Goal: Task Accomplishment & Management: Manage account settings

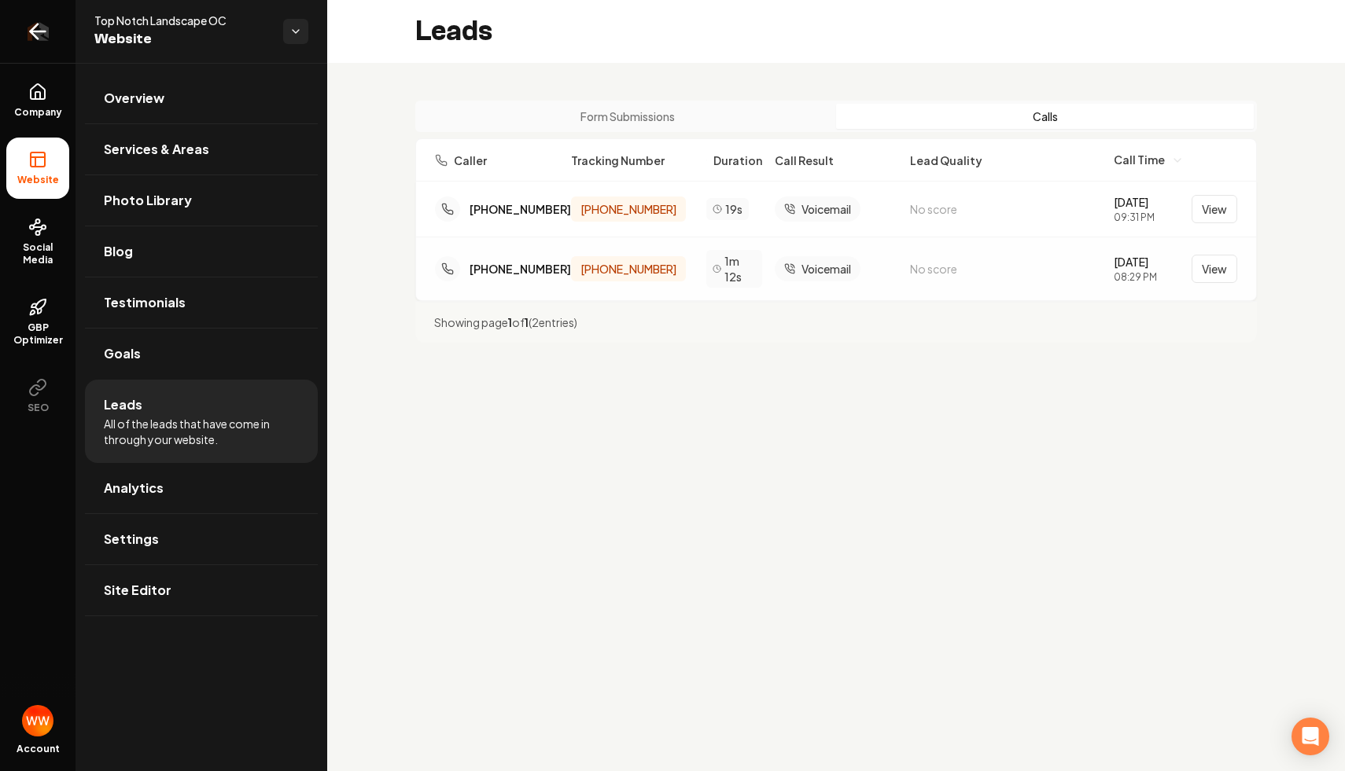
click at [61, 28] on link "Return to dashboard" at bounding box center [37, 31] width 75 height 63
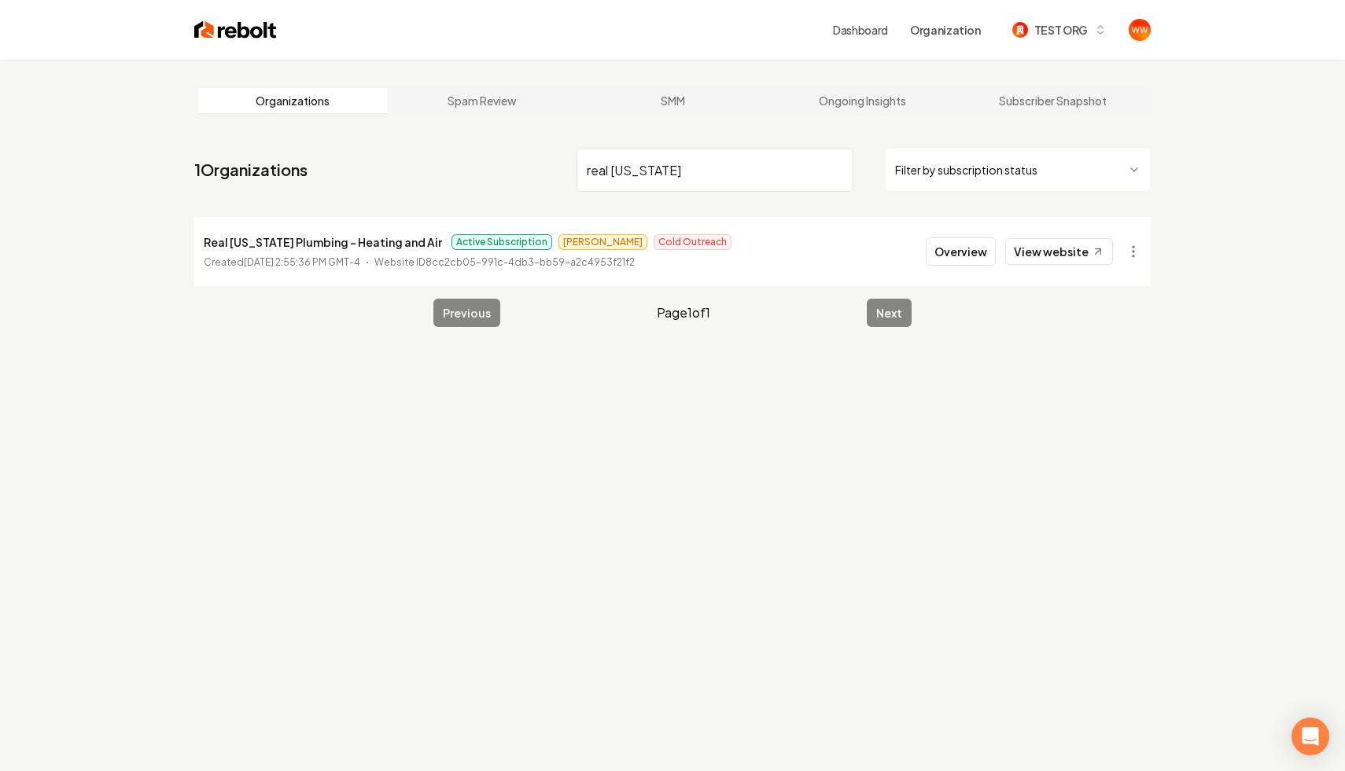
type input "real texas"
click at [997, 265] on div "Overview View website" at bounding box center [1018, 251] width 187 height 28
click at [958, 255] on button "Overview" at bounding box center [960, 251] width 70 height 28
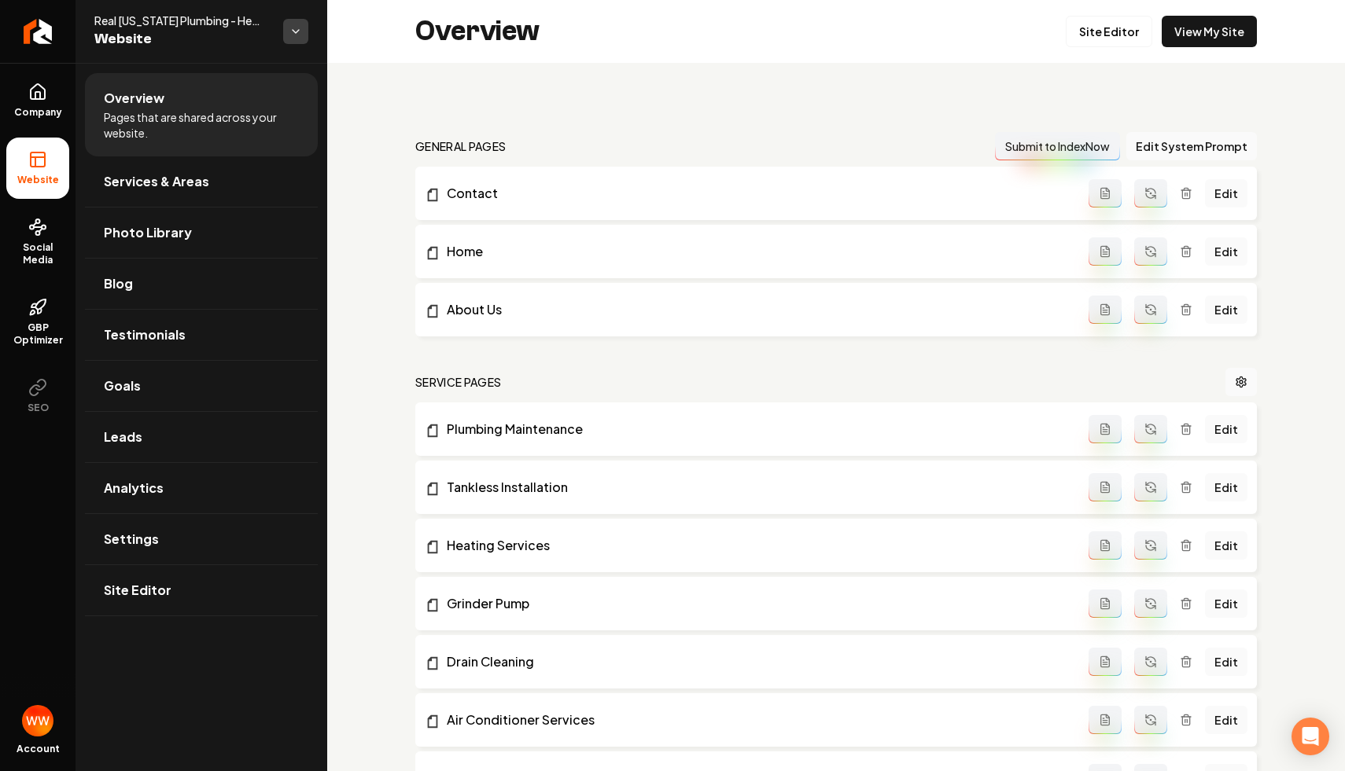
click at [295, 41] on html "Company Website Social Media GBP Optimizer SEO Account Real Texas Plumbing - He…" at bounding box center [672, 385] width 1345 height 771
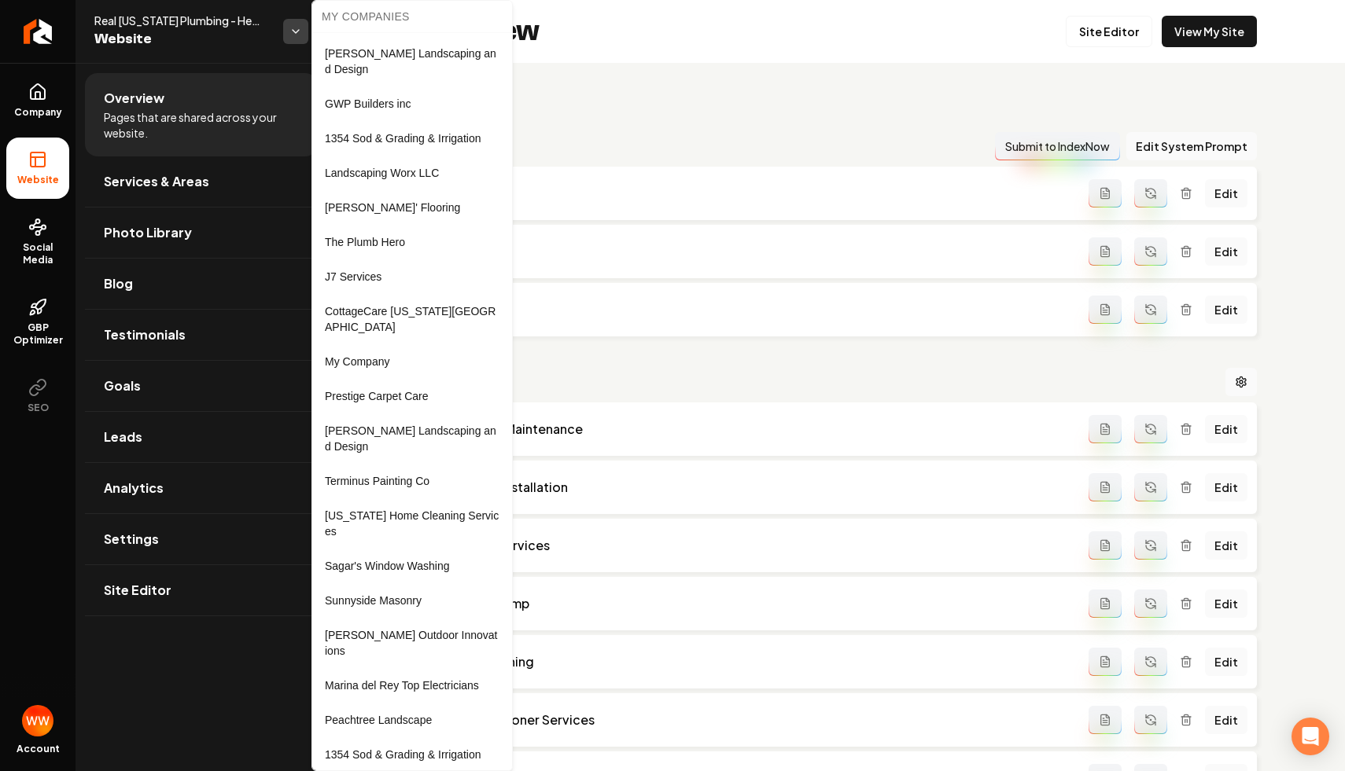
click at [295, 41] on html "Company Website Social Media GBP Optimizer SEO Account Real Texas Plumbing - He…" at bounding box center [672, 385] width 1345 height 771
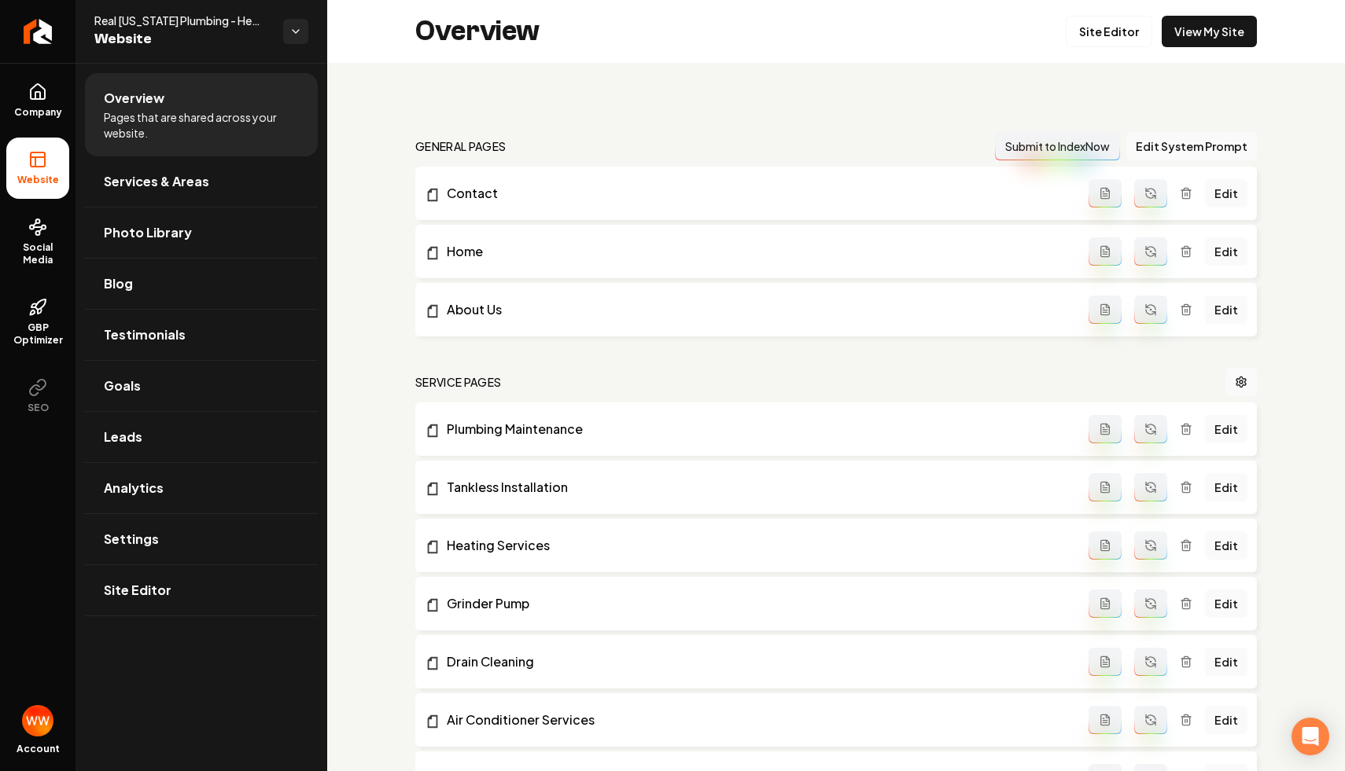
click at [682, 147] on nav "general pages Submit to IndexNow Edit System Prompt" at bounding box center [835, 146] width 841 height 28
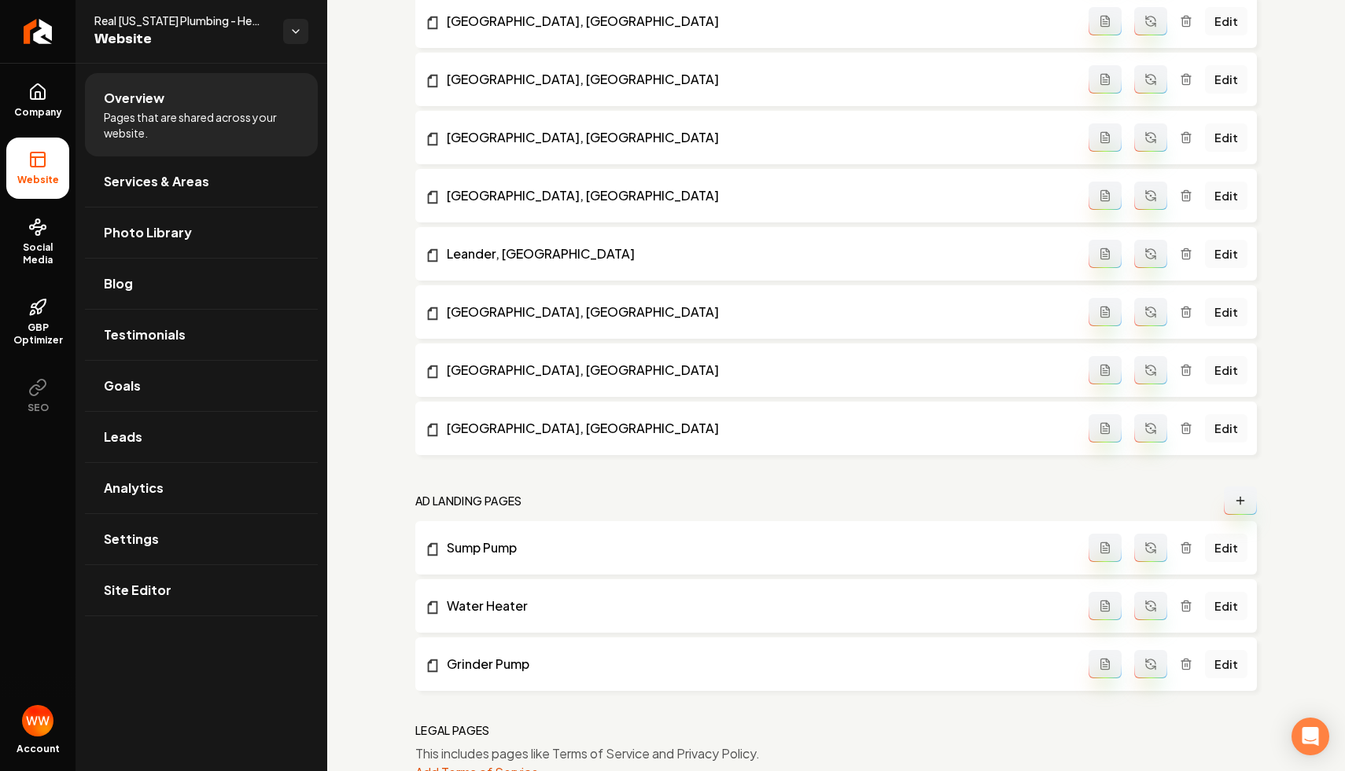
scroll to position [1177, 0]
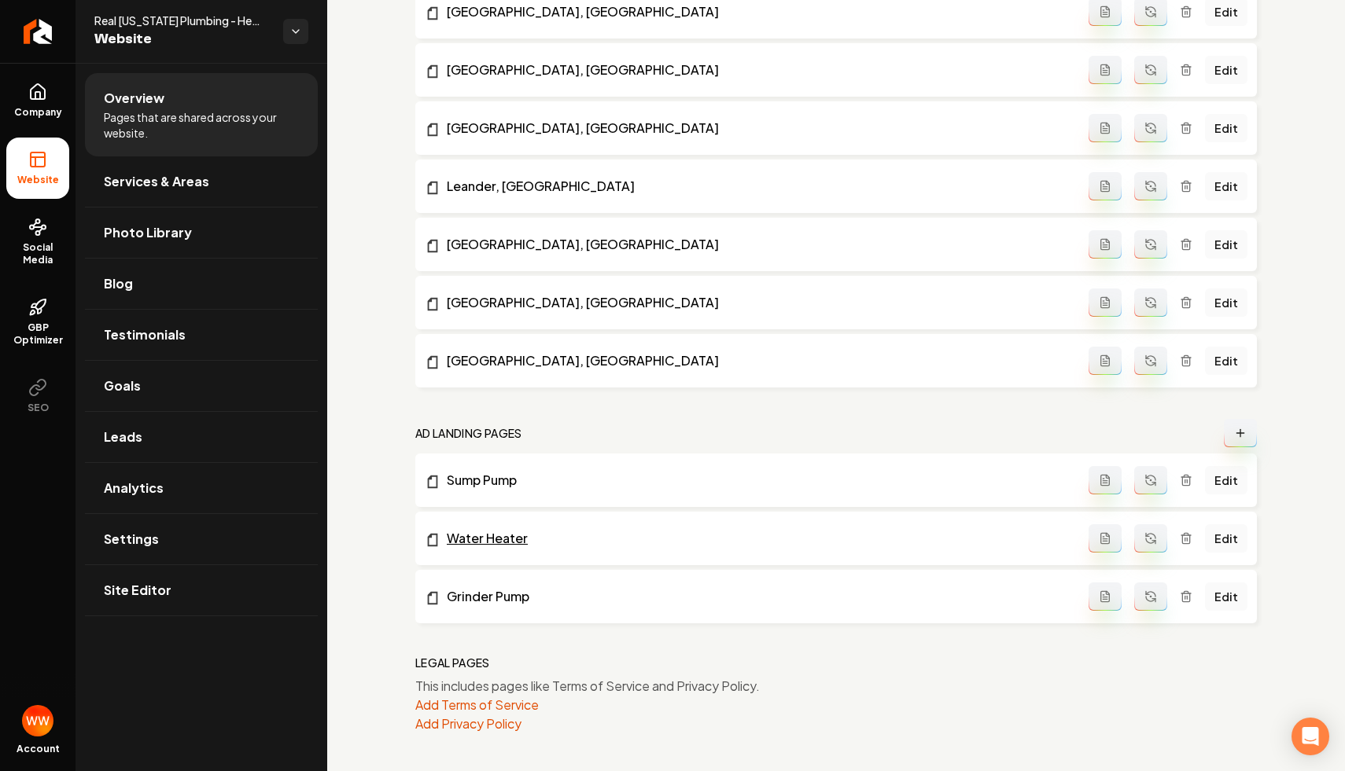
click at [476, 543] on link "Water Heater" at bounding box center [757, 538] width 664 height 19
click at [1228, 480] on link "Edit" at bounding box center [1226, 480] width 42 height 28
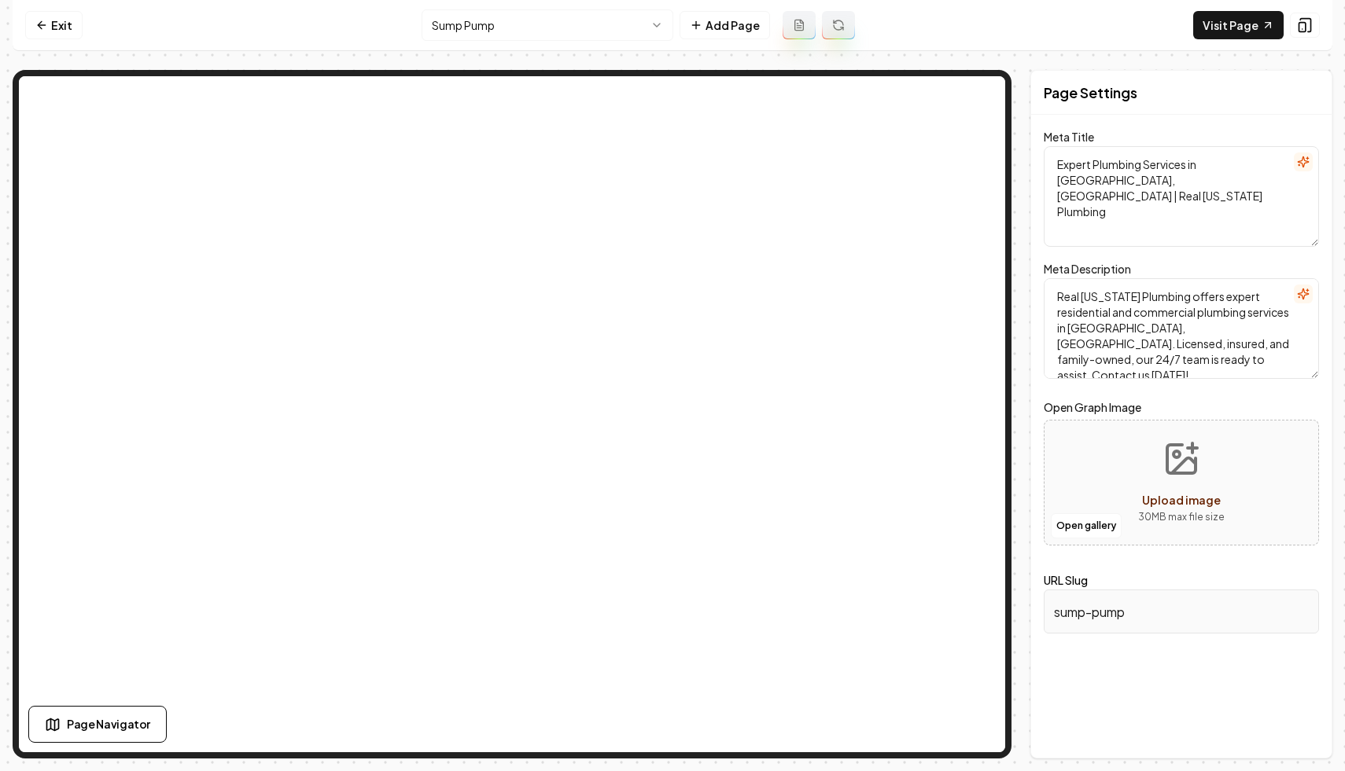
click at [798, 30] on icon at bounding box center [798, 25] width 9 height 10
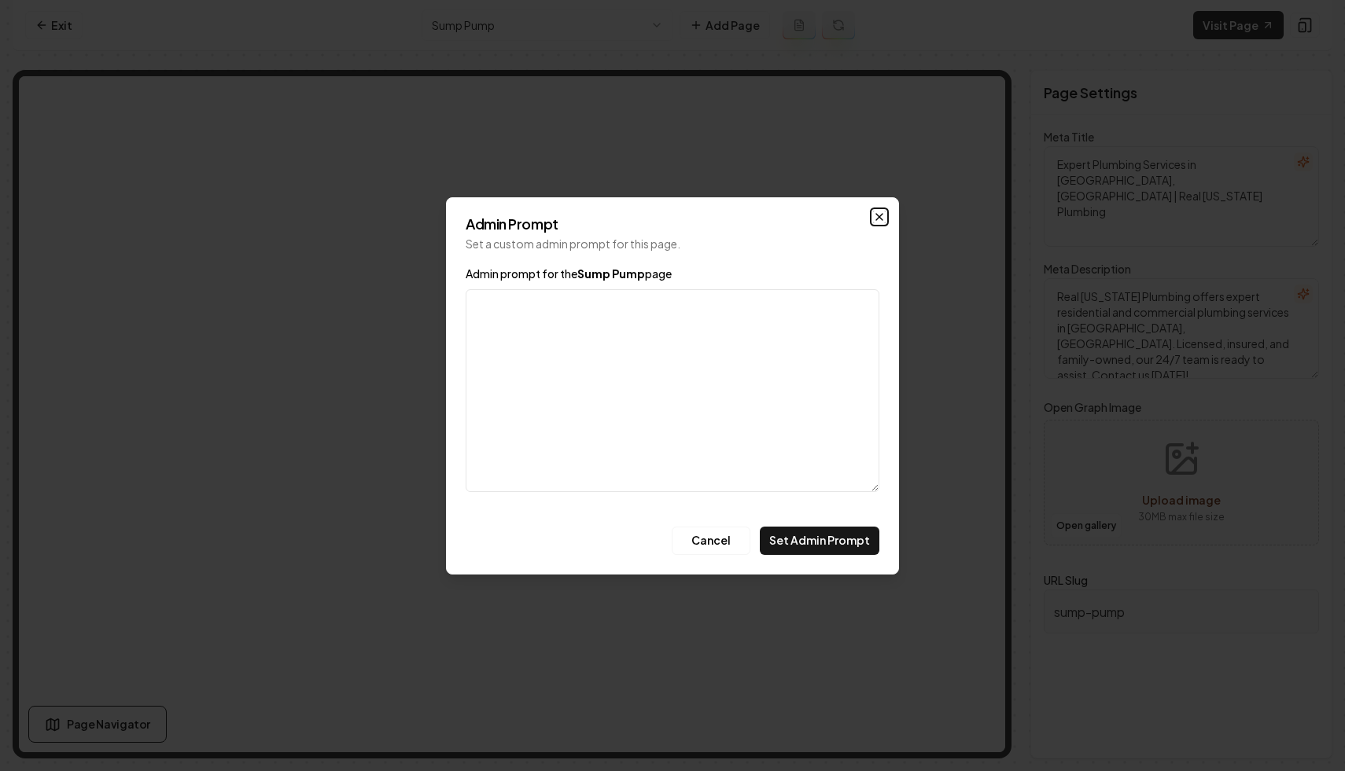
click at [884, 220] on icon "button" at bounding box center [879, 217] width 13 height 13
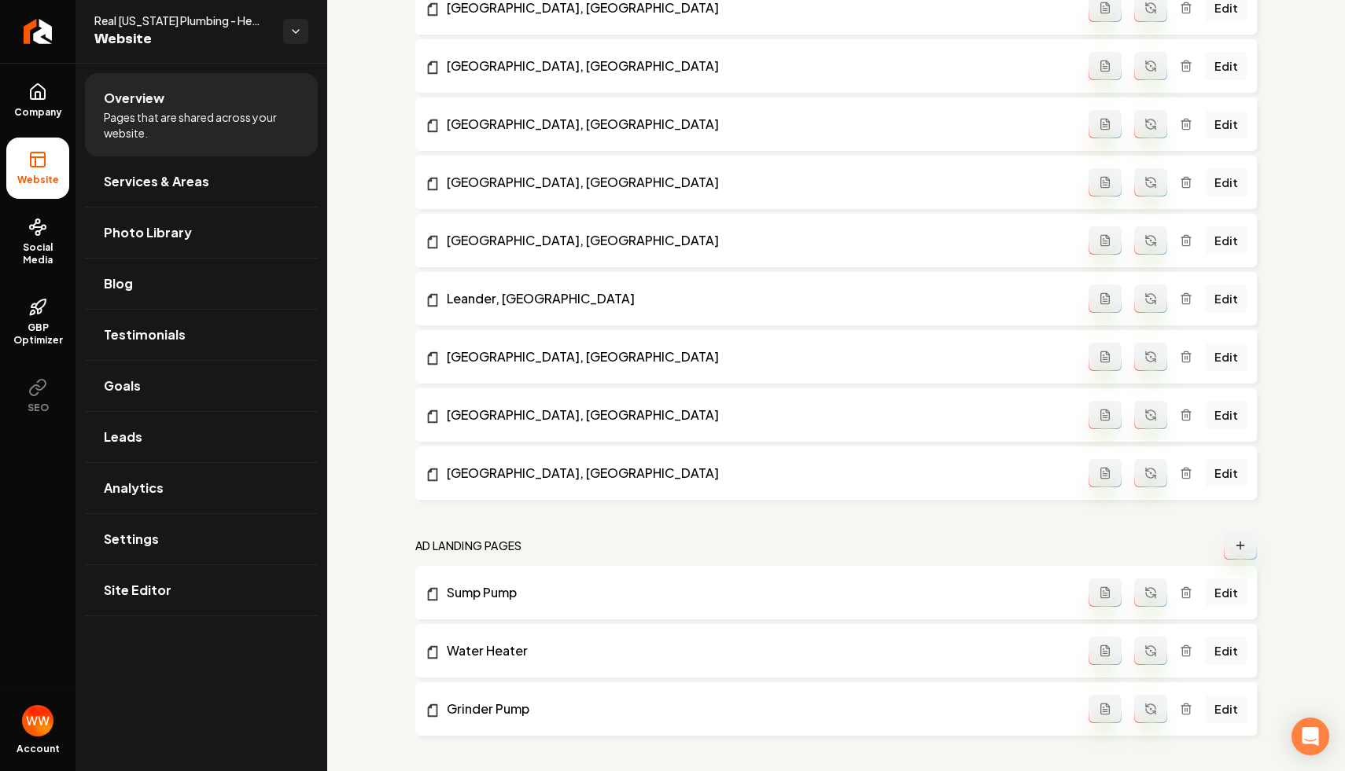
scroll to position [1177, 0]
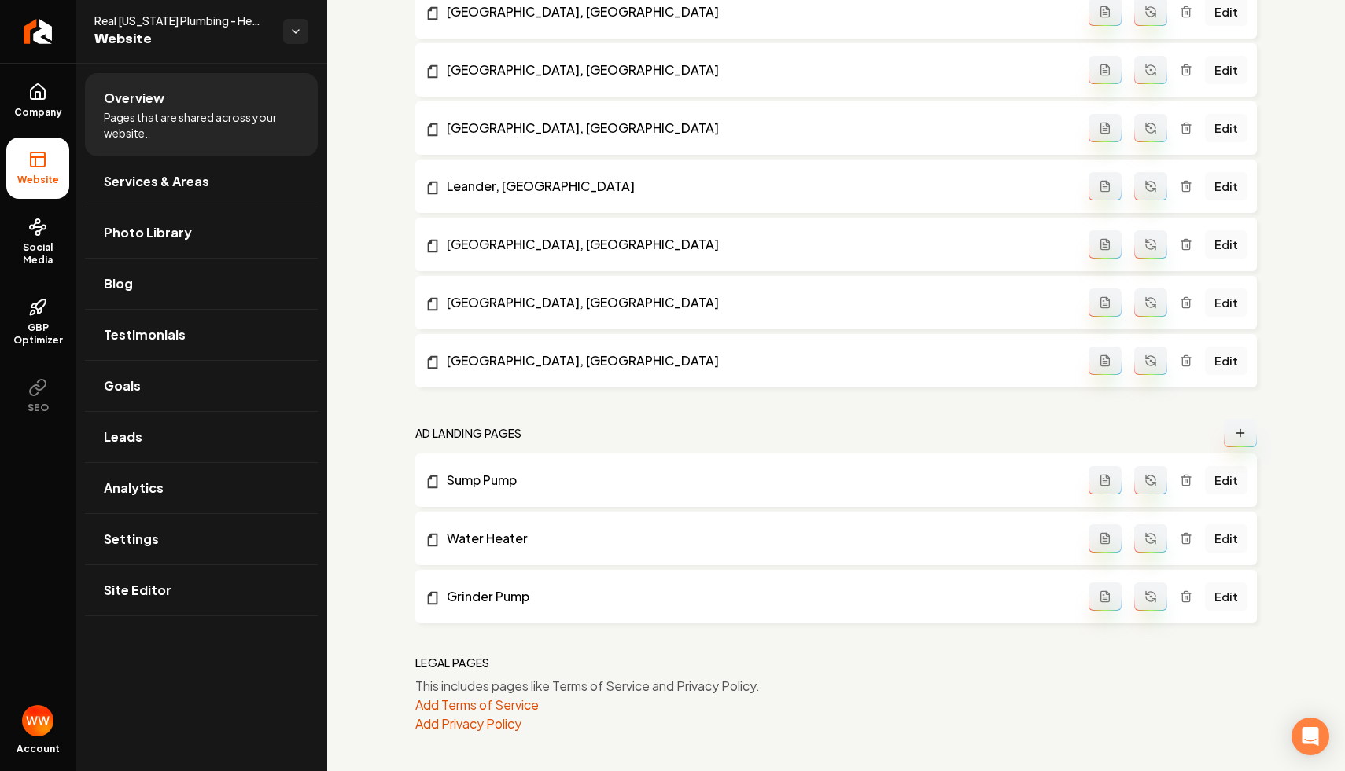
click at [1240, 436] on icon "Main content area" at bounding box center [1240, 432] width 0 height 7
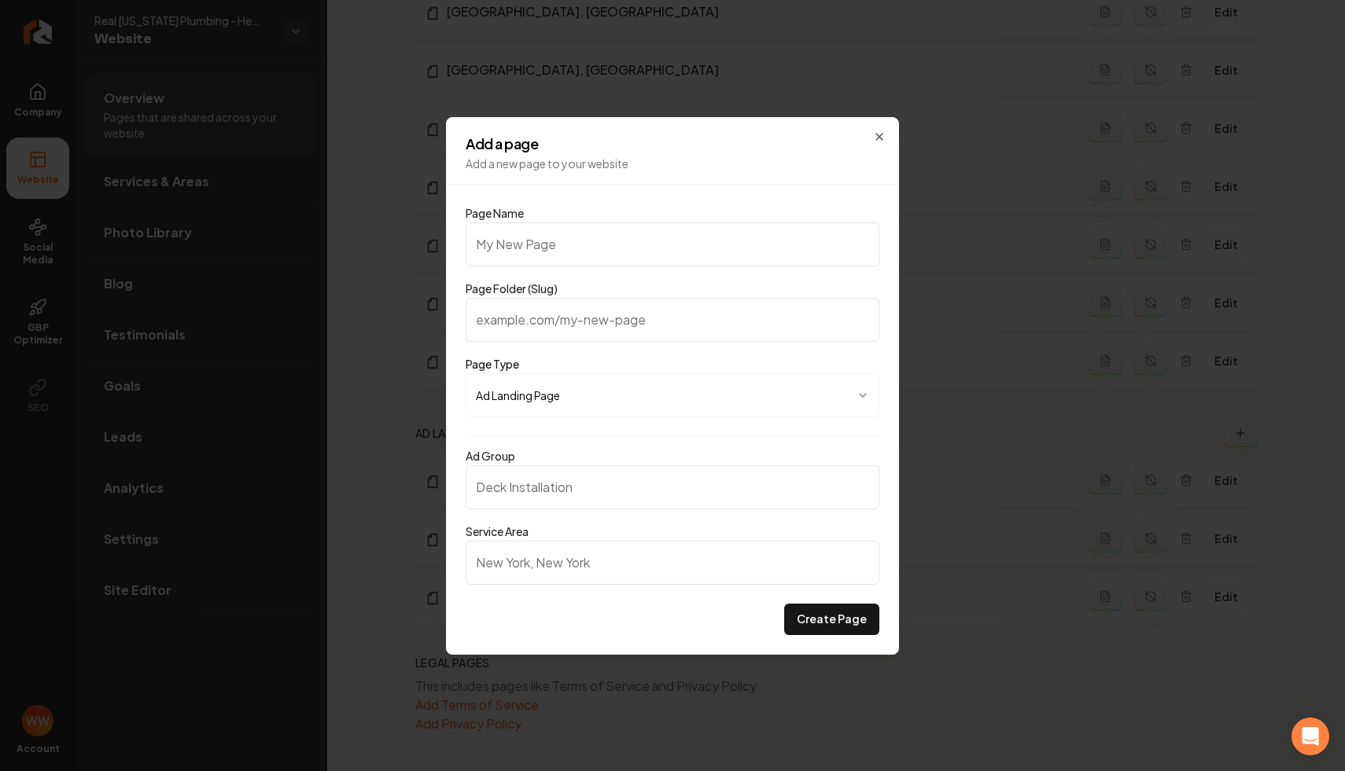
click at [652, 253] on input "Page Name" at bounding box center [672, 245] width 414 height 44
type input "W"
type input "w"
type input "Wa"
type input "wa"
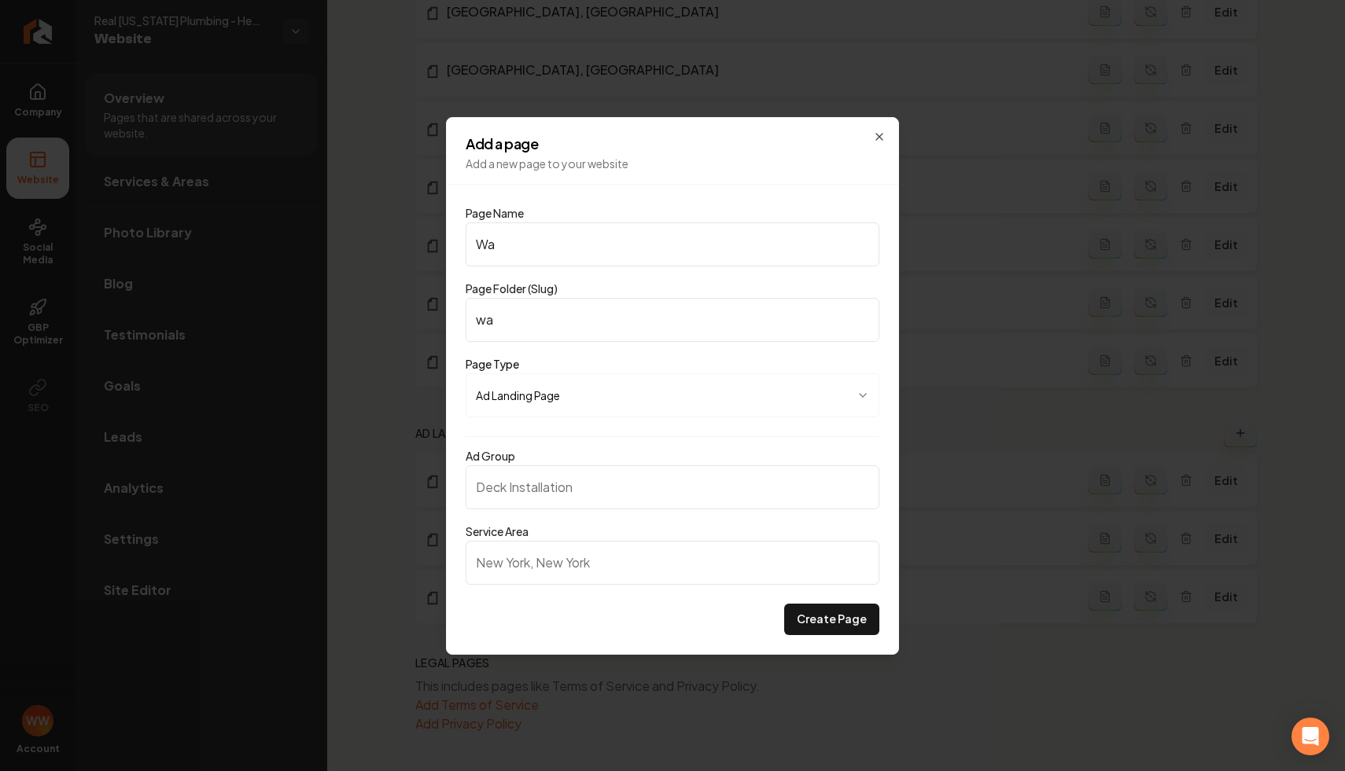
type input "Wat"
type input "wat"
type input "Wate"
type input "wate"
type input "Water"
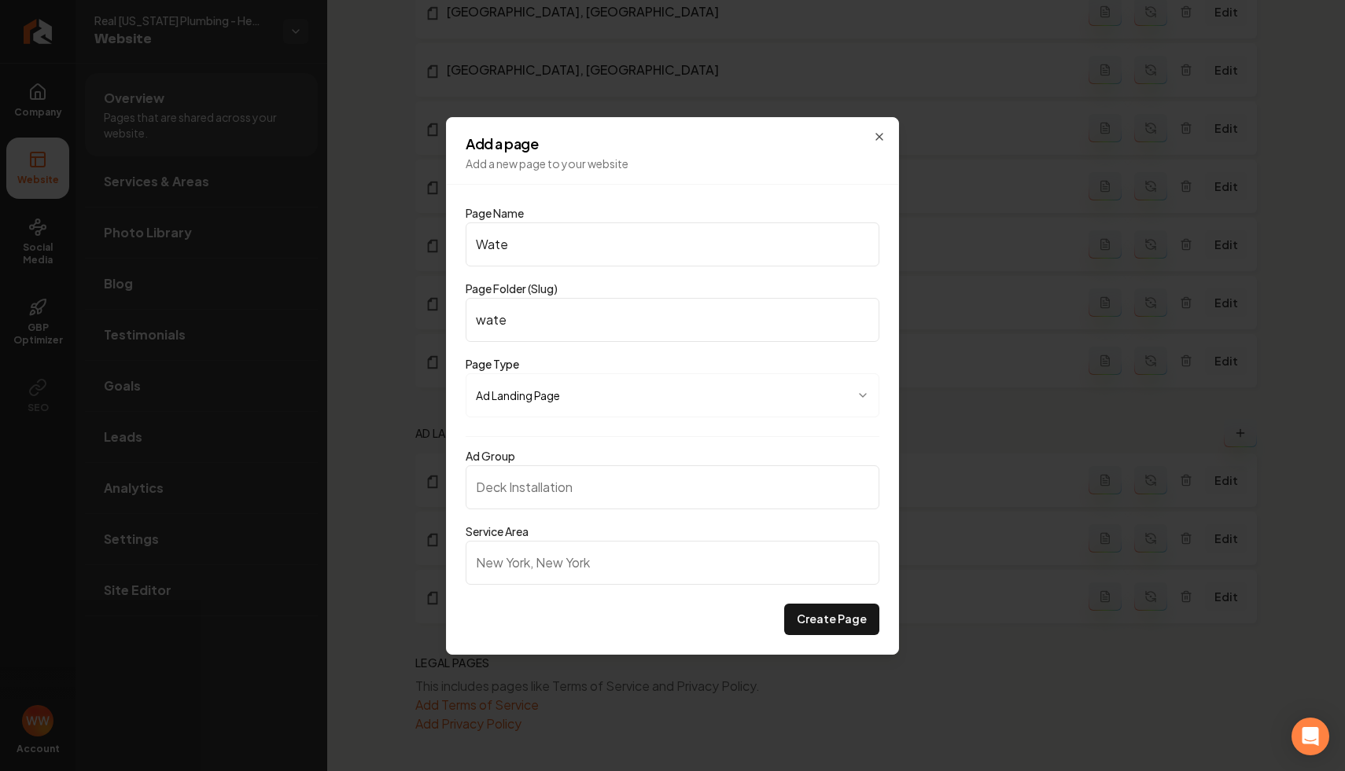
type input "water"
type input "Water H"
type input "water-h"
type input "Water He"
type input "water-he"
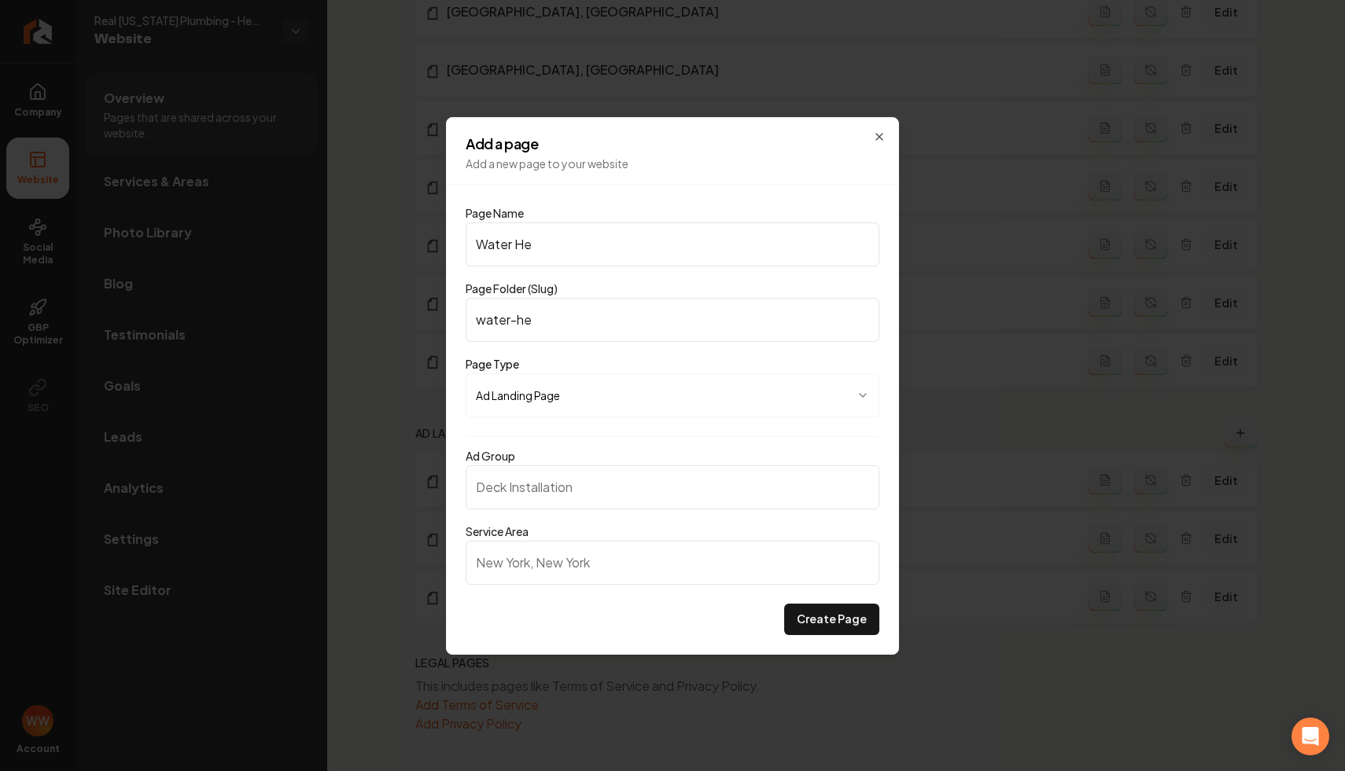
type input "Water Hea"
type input "water-hea"
type input "Water Heat"
type input "water-heat"
type input "Water Heate"
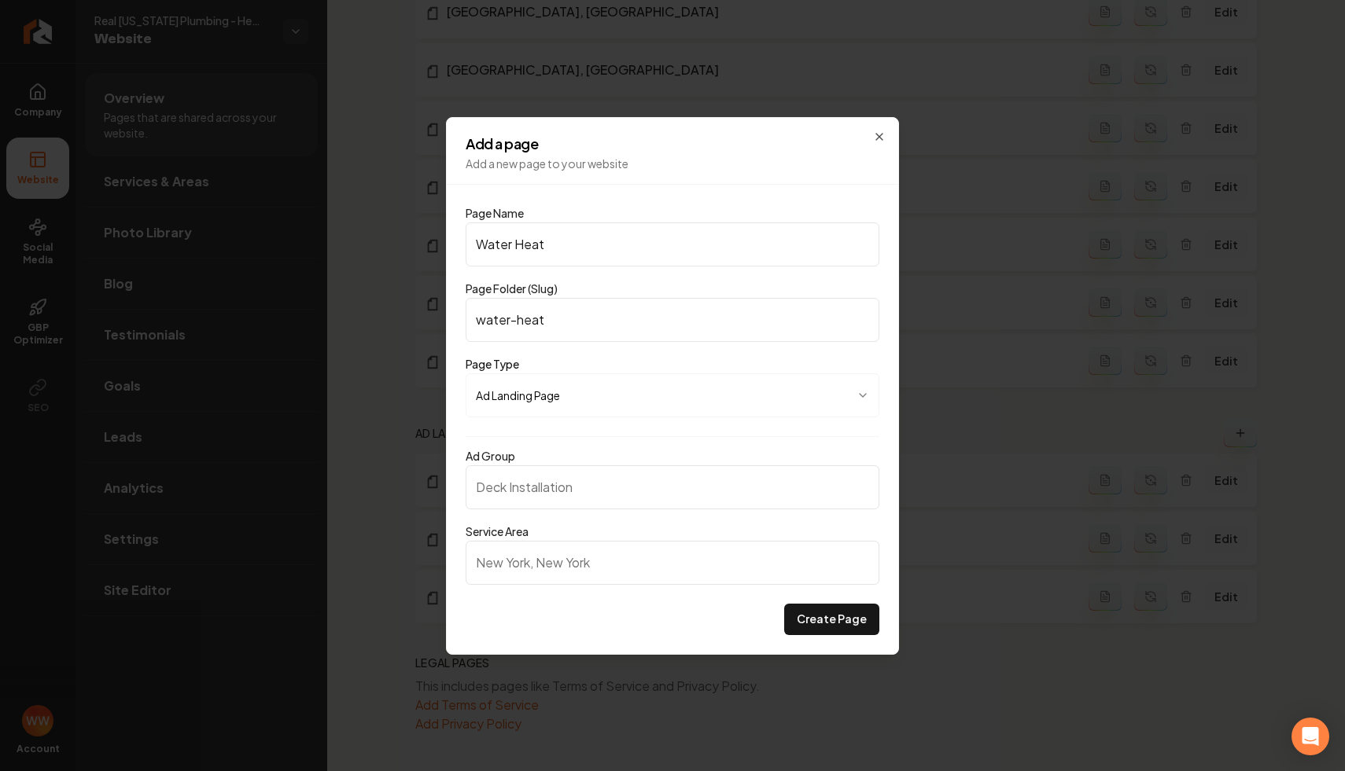
type input "water-heate"
type input "Water Heater"
type input "water-heater"
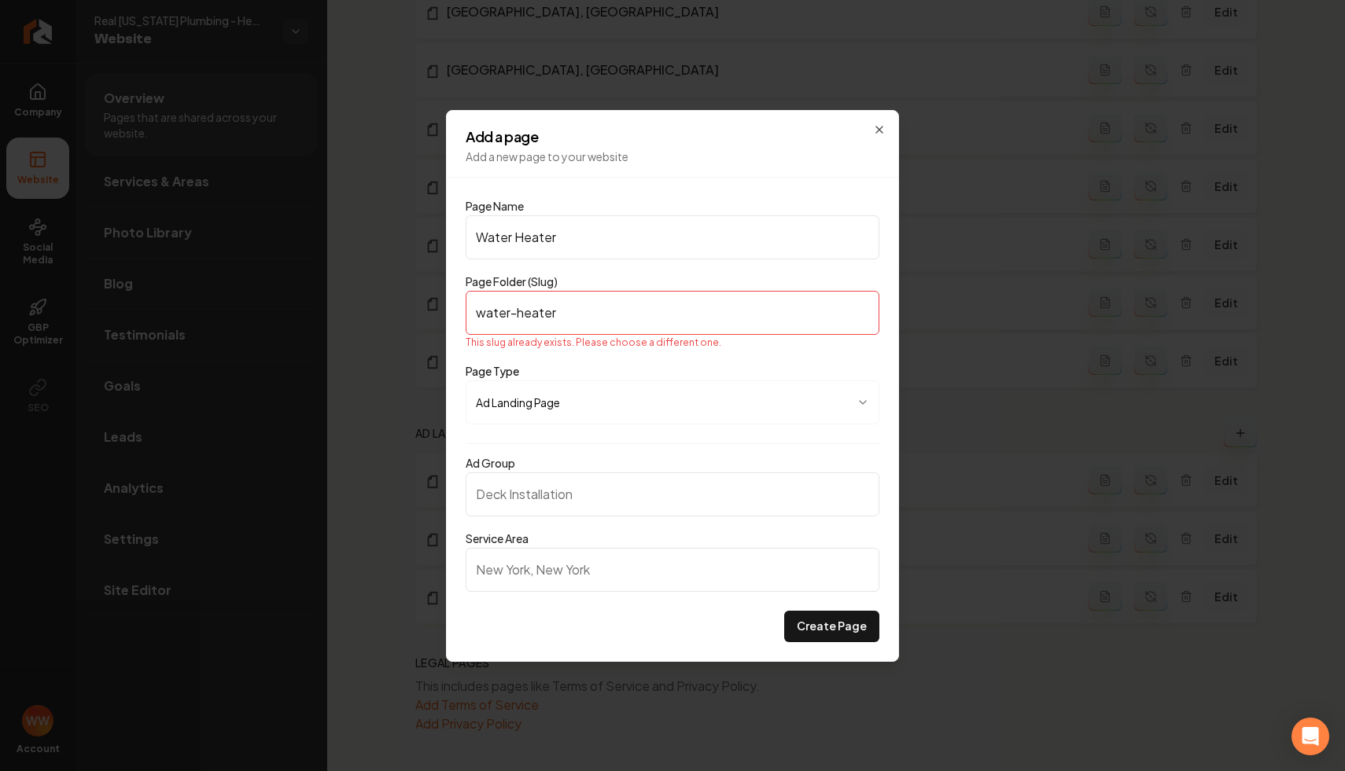
type input "Water Heater I"
type input "water-heater-i"
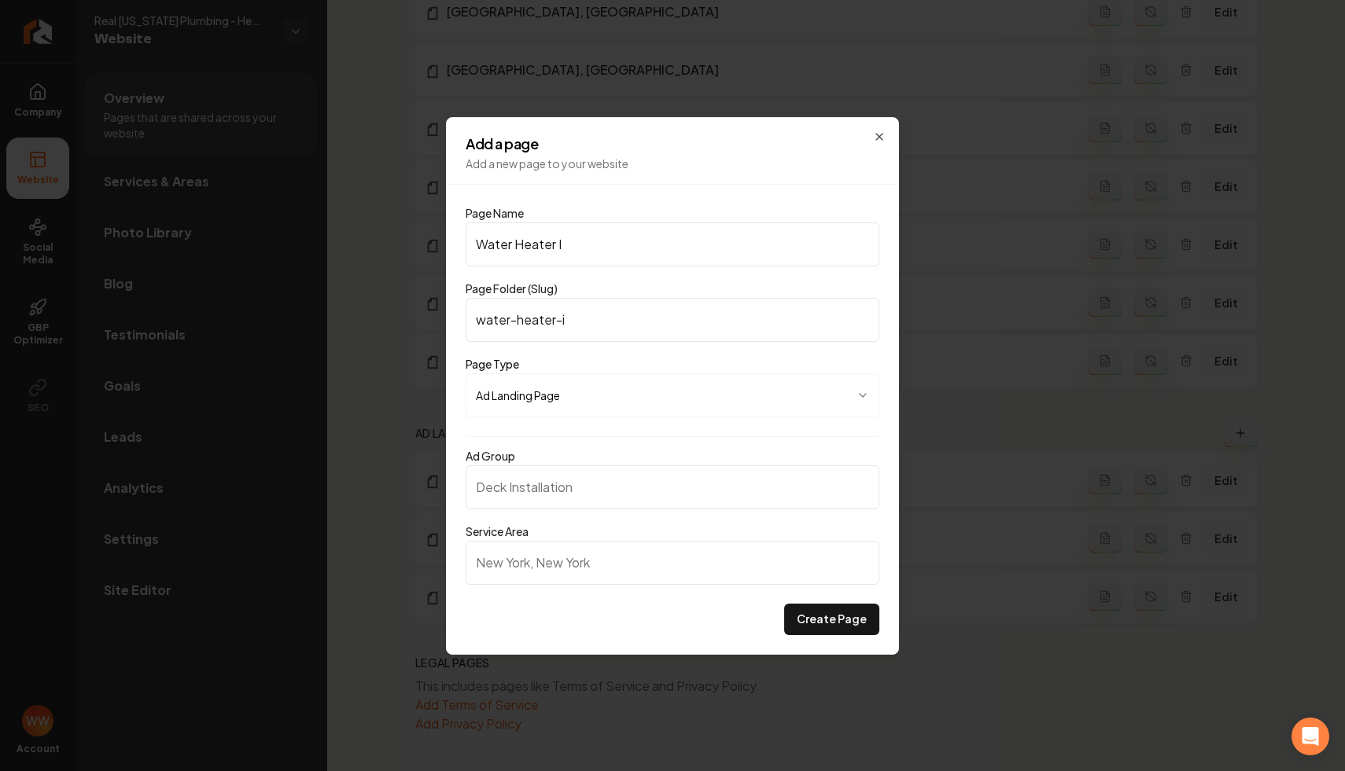
type input "Water Heater In"
type input "water-heater-in"
type input "Water Heater Ins"
type input "water-heater-ins"
type input "Water Heater Inst"
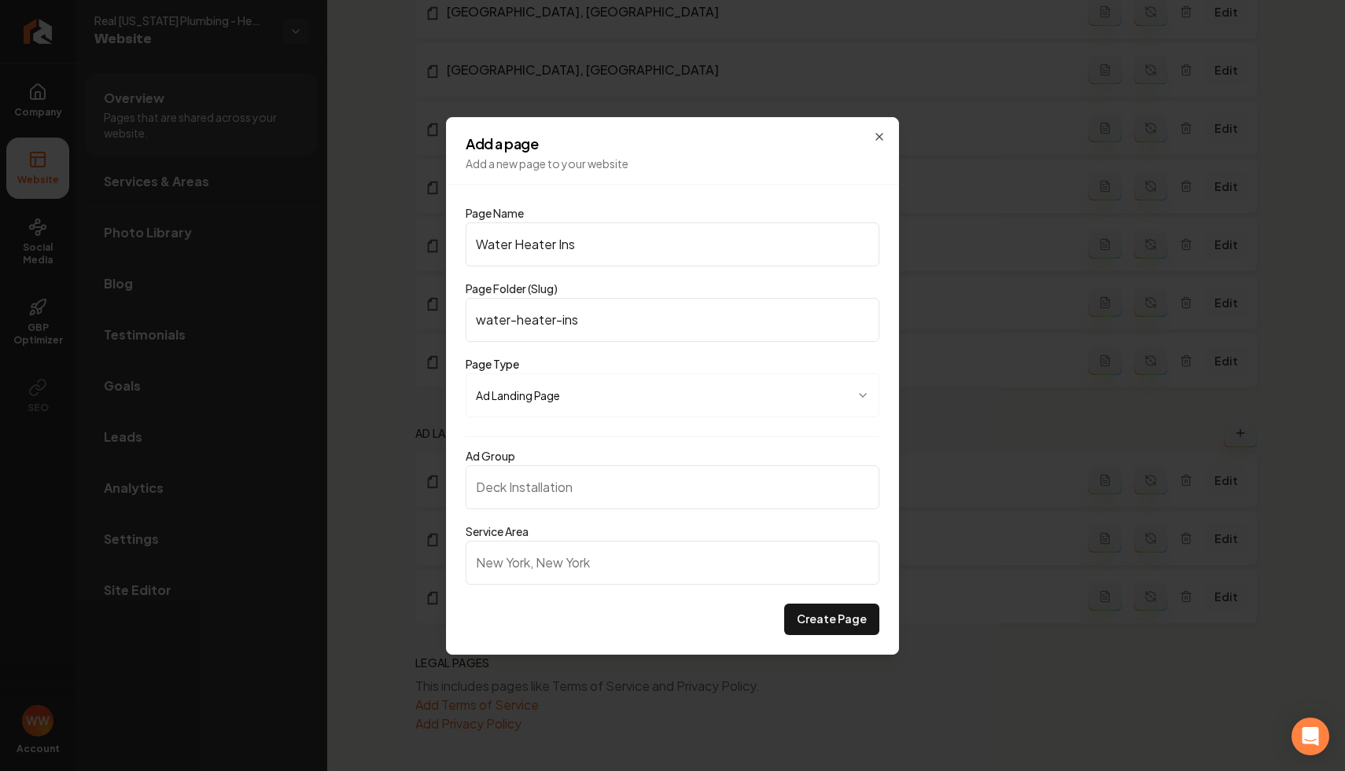
type input "water-heater-inst"
type input "Water Heater Insta"
type input "water-heater-insta"
type input "Water Heater Instal"
type input "water-heater-instal"
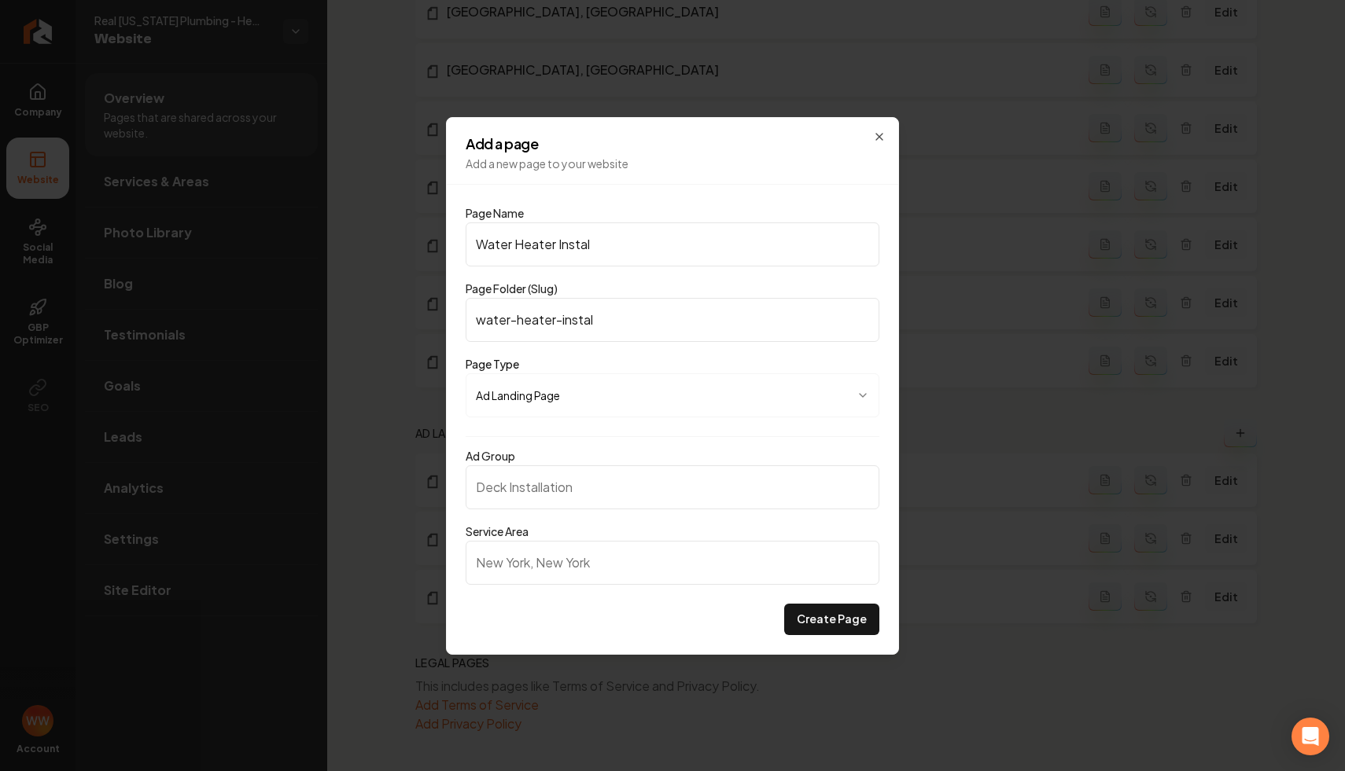
type input "Water Heater Install"
type input "water-heater-install"
type input "Water Heater Installa"
type input "water-heater-installa"
type input "Water Heater Installat"
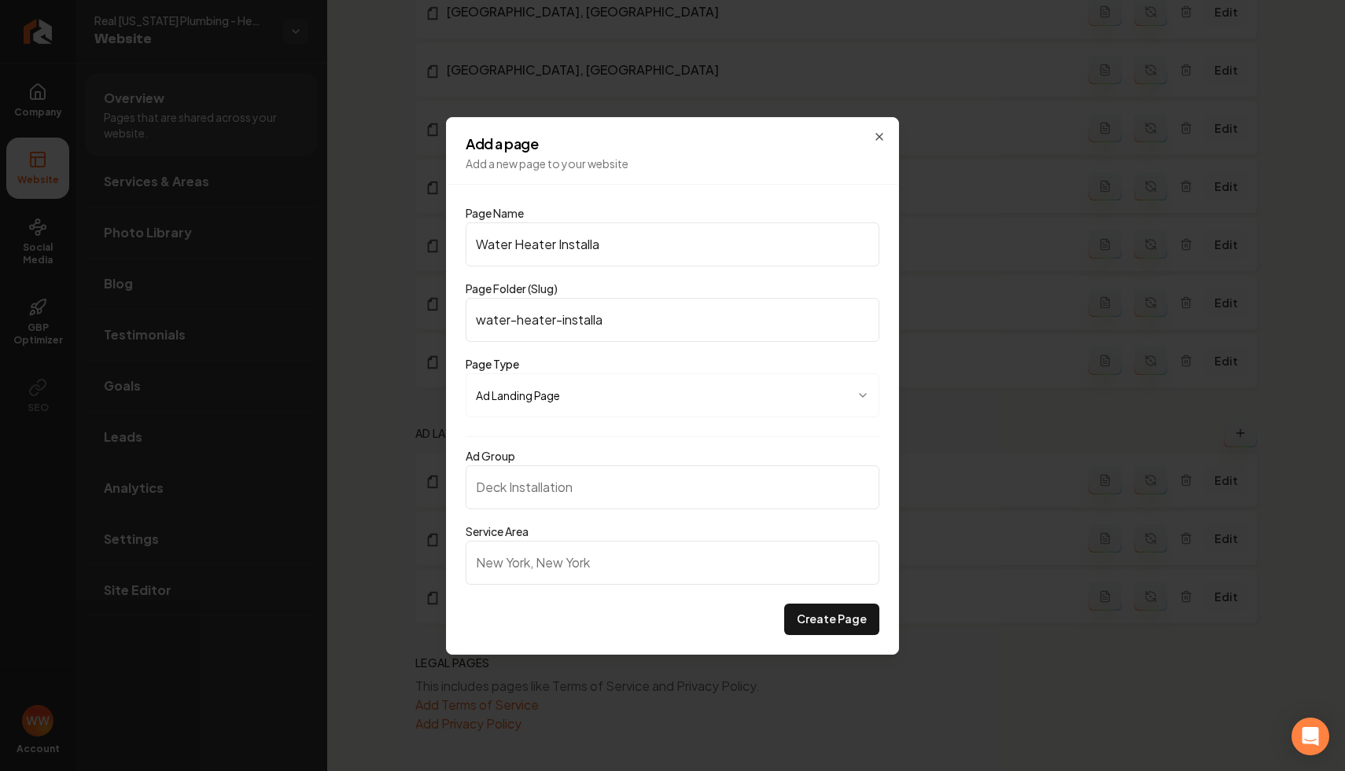
type input "water-heater-installat"
type input "Water Heater Installati"
type input "water-heater-installati"
type input "Water Heater Installatio"
type input "water-heater-installatio"
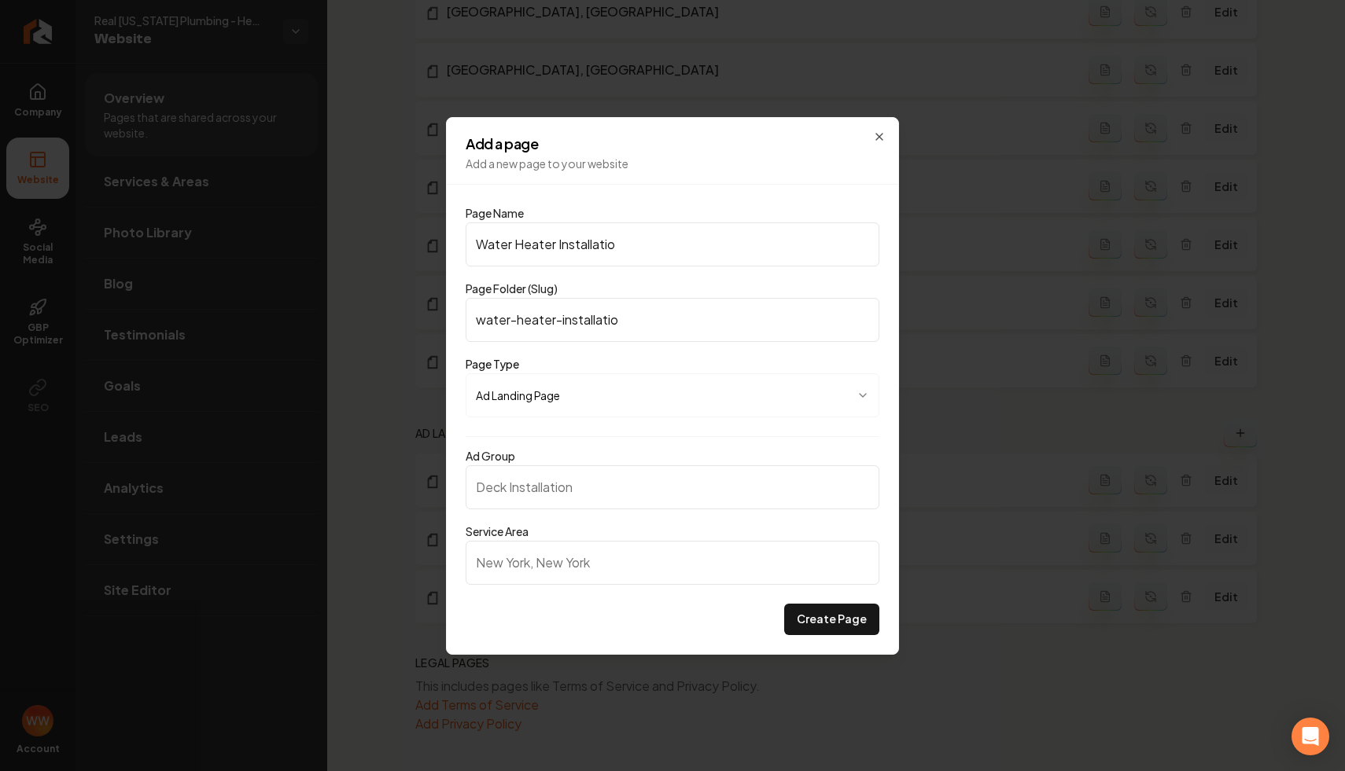
type input "Water Heater Installation"
type input "water-heater-installation"
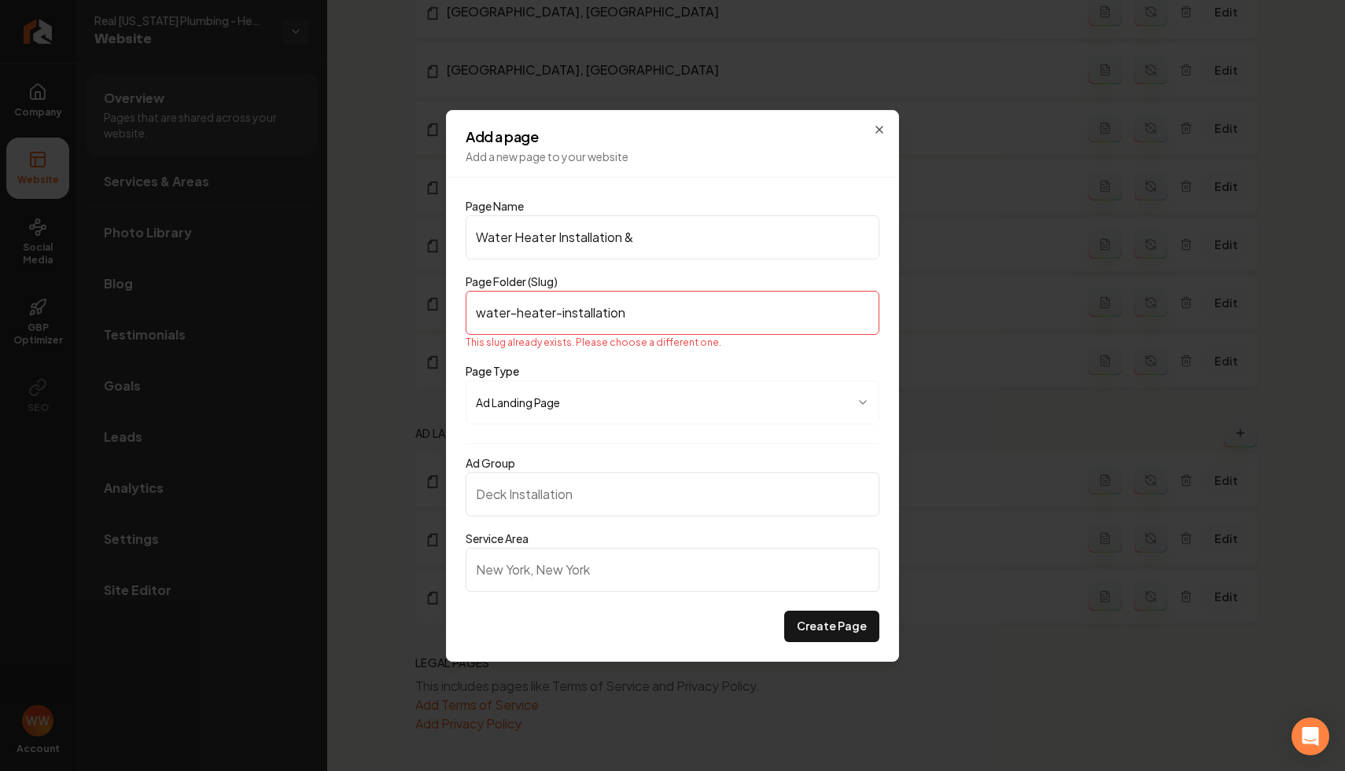
type input "Water Heater Installation & R"
type input "water-heater-installation-r"
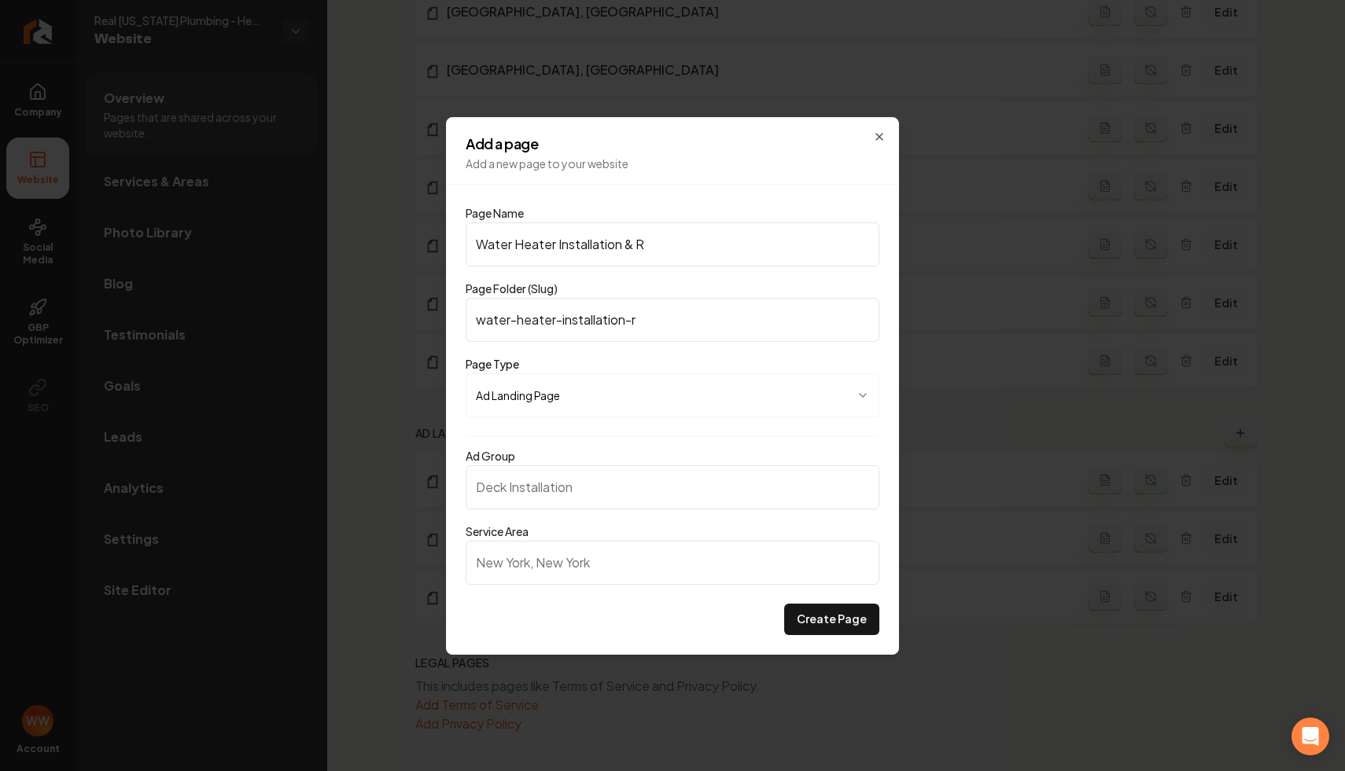
type input "Water Heater Installation & Re"
type input "water-heater-installation-re"
type input "Water Heater Installation & Rep"
type input "water-heater-installation-rep"
type input "Water Heater Installation & Repa"
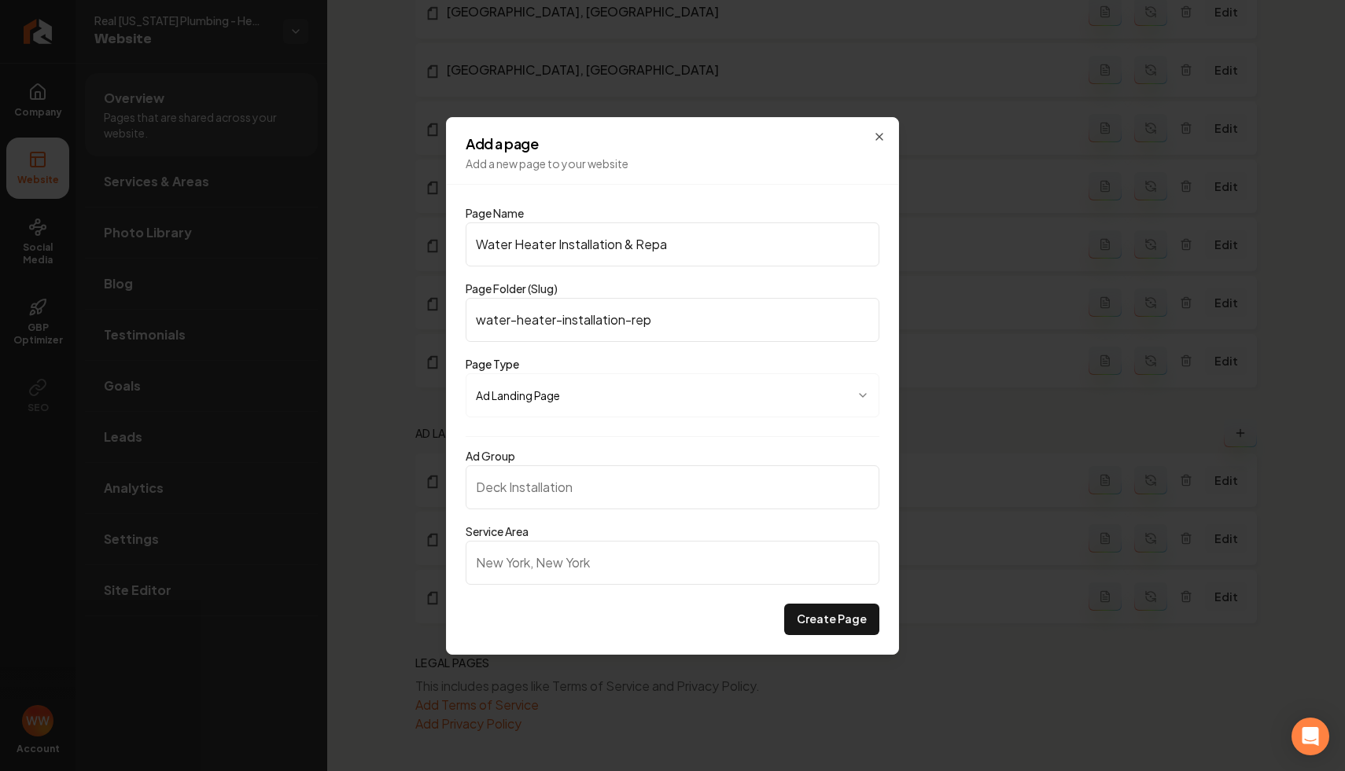
type input "water-heater-installation-repa"
type input "Water Heater Installation & Repai"
type input "water-heater-installation-repai"
type input "Water Heater Installation & Repair"
type input "water-heater-installation-repair"
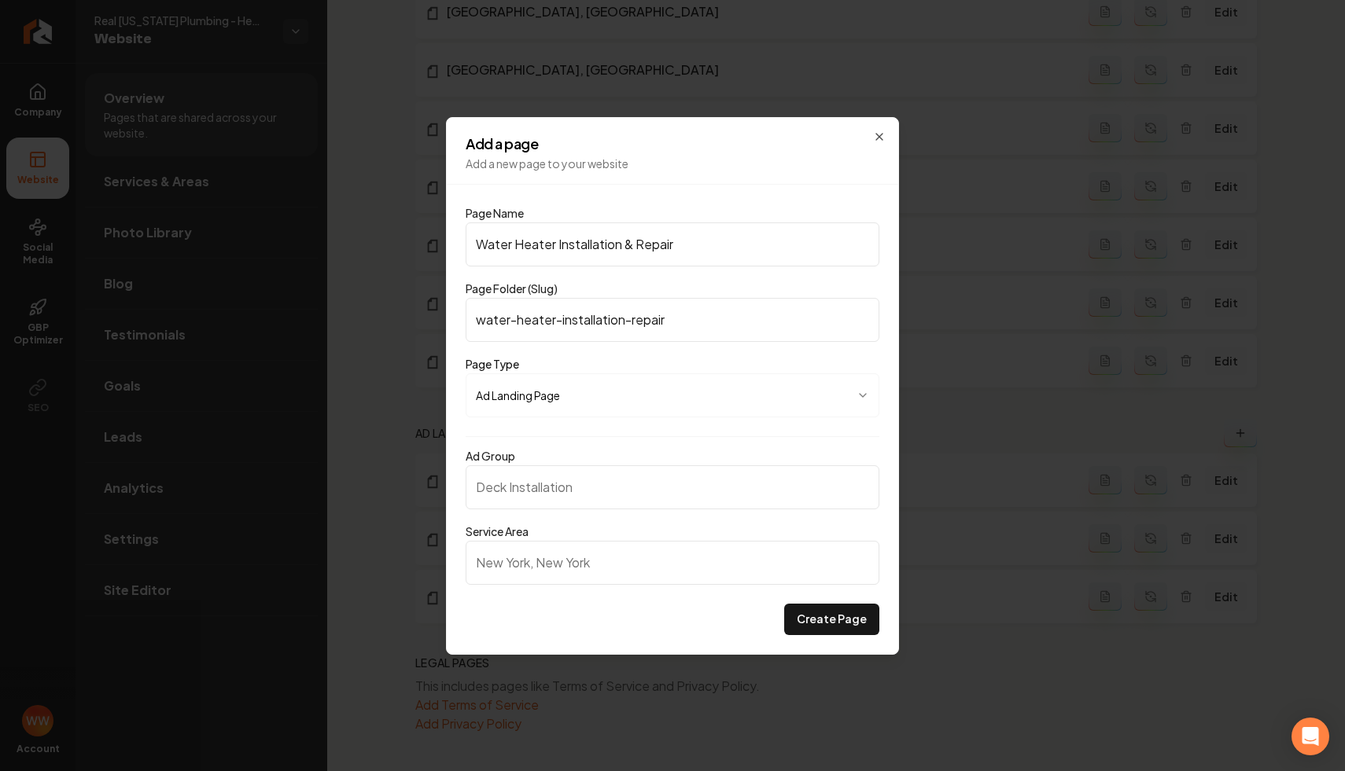
type input "Water Heater Installation & Repair"
click at [617, 405] on body "Company Website Social Media GBP Optimizer SEO Account Real Texas Plumbing - He…" at bounding box center [672, 385] width 1345 height 771
click at [642, 529] on div at bounding box center [672, 385] width 1345 height 771
click at [607, 482] on input "Ad Group" at bounding box center [672, 487] width 414 height 44
click at [583, 242] on input "Water Heater Installation & Repair" at bounding box center [672, 245] width 414 height 44
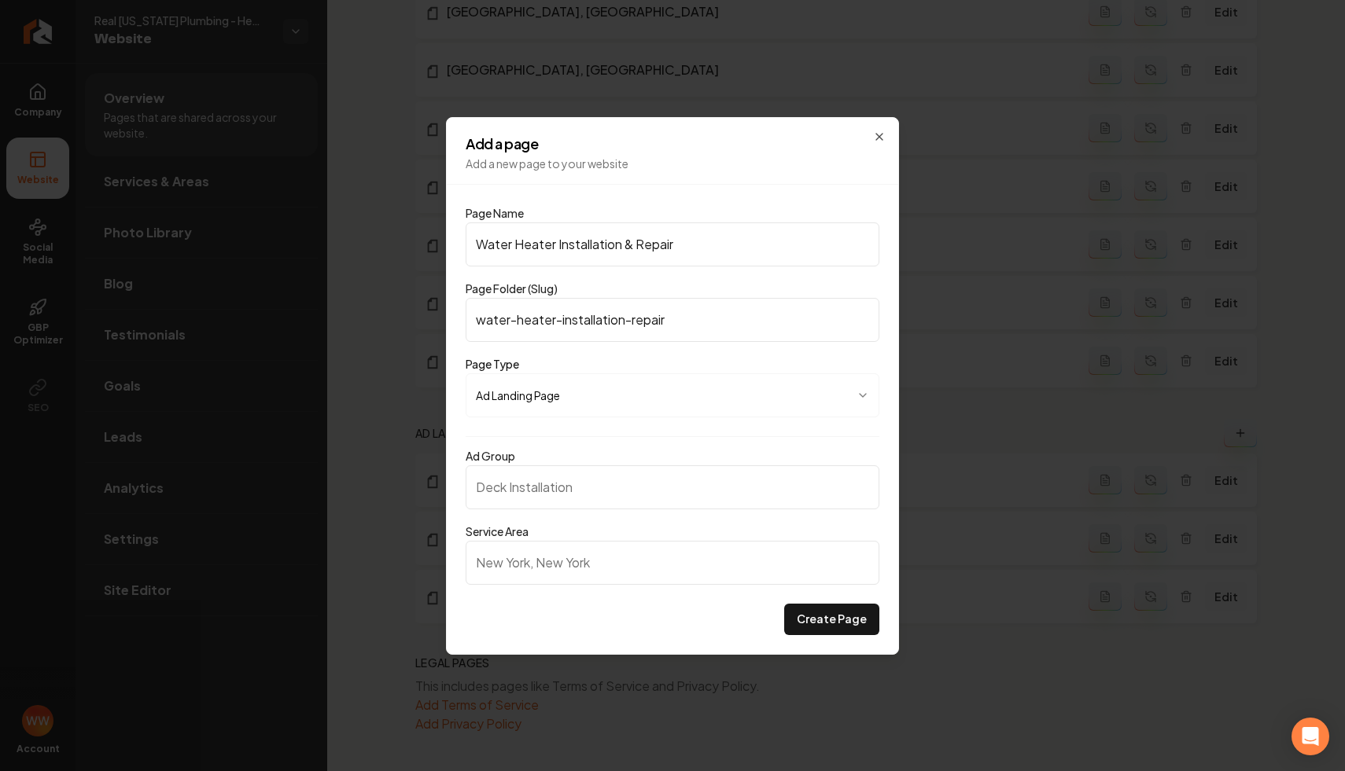
click at [583, 242] on input "Water Heater Installation & Repair" at bounding box center [672, 245] width 414 height 44
click at [568, 473] on input "Ad Group" at bounding box center [672, 487] width 414 height 44
paste input "Water Heater Installation & Repair"
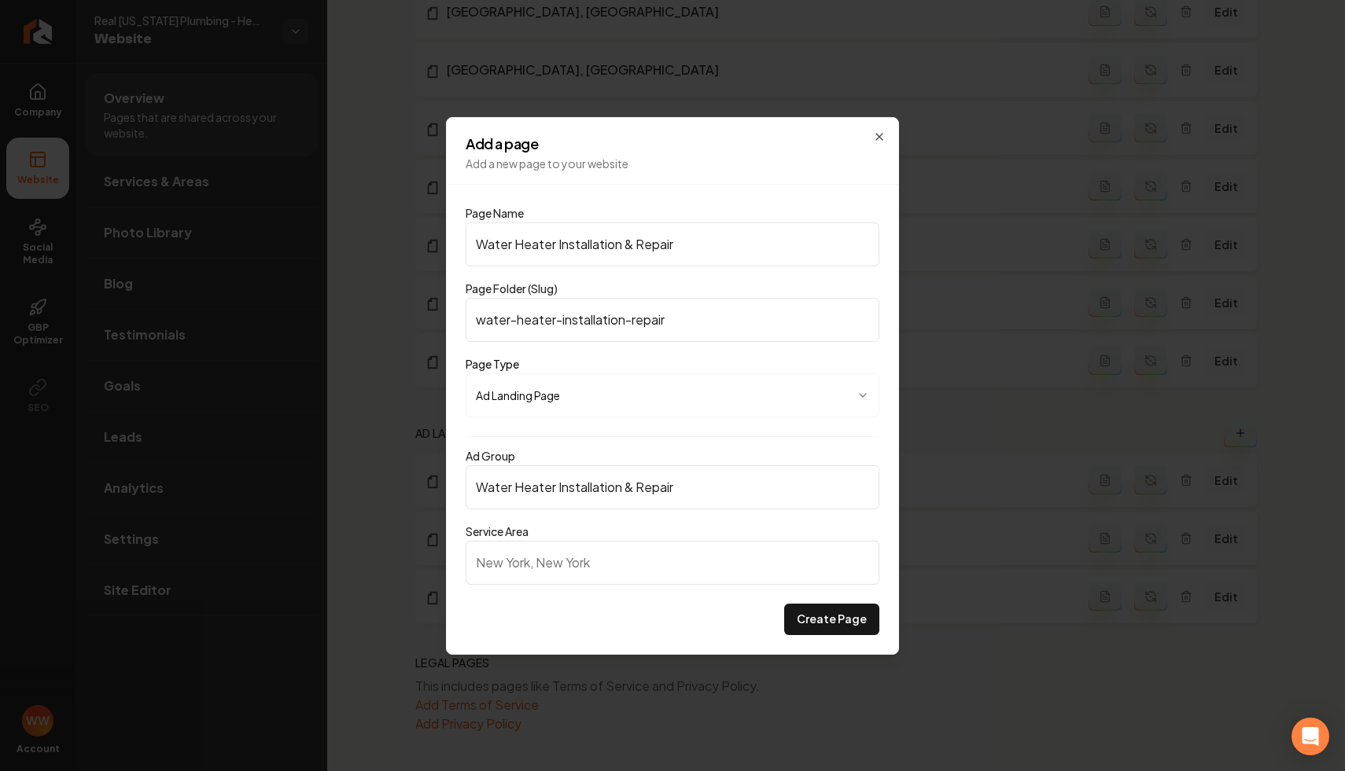
type input "Water Heater Installation & Repair"
click at [604, 449] on div "Ad Group Water Heater Installation & Repair" at bounding box center [672, 478] width 414 height 63
click at [594, 546] on input "Service Area" at bounding box center [672, 563] width 414 height 44
click at [784, 604] on button "Create Page" at bounding box center [831, 619] width 95 height 31
type input "g"
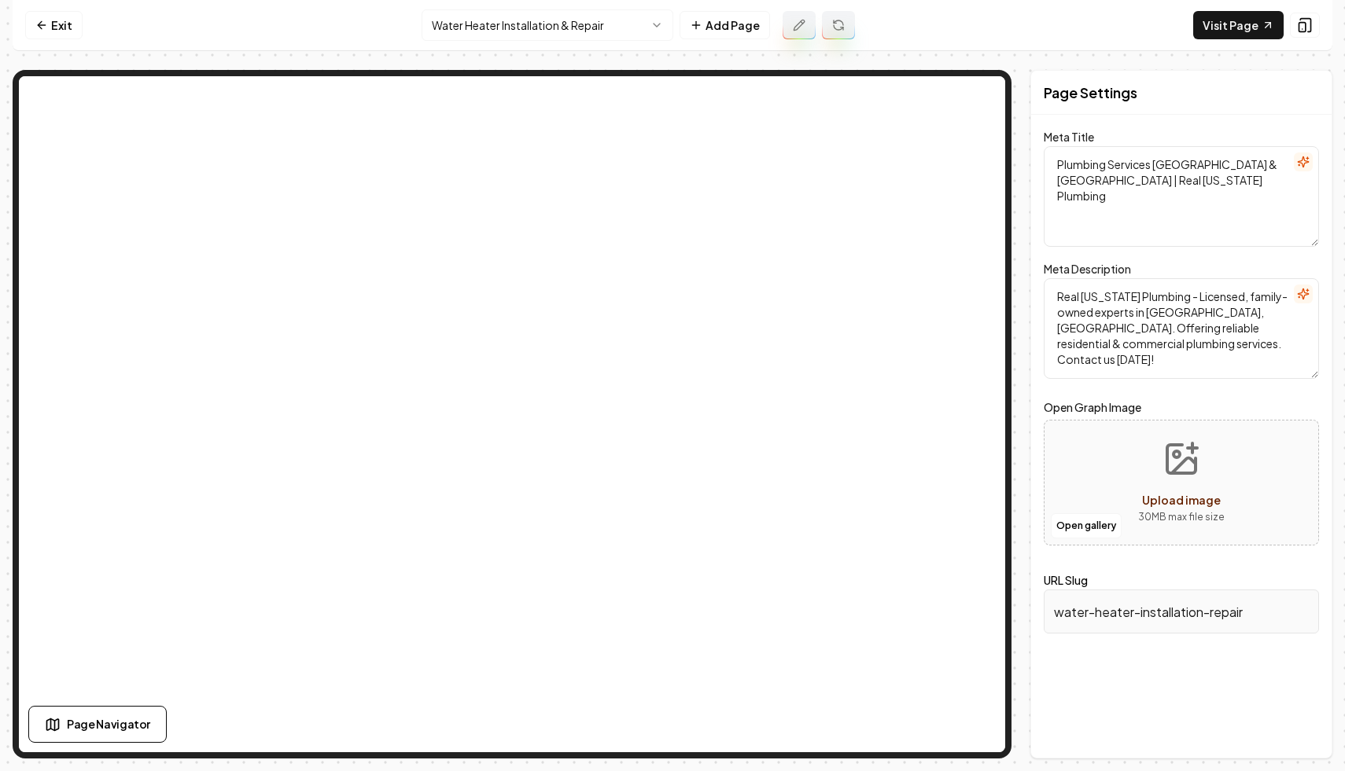
click at [800, 27] on icon at bounding box center [799, 25] width 13 height 13
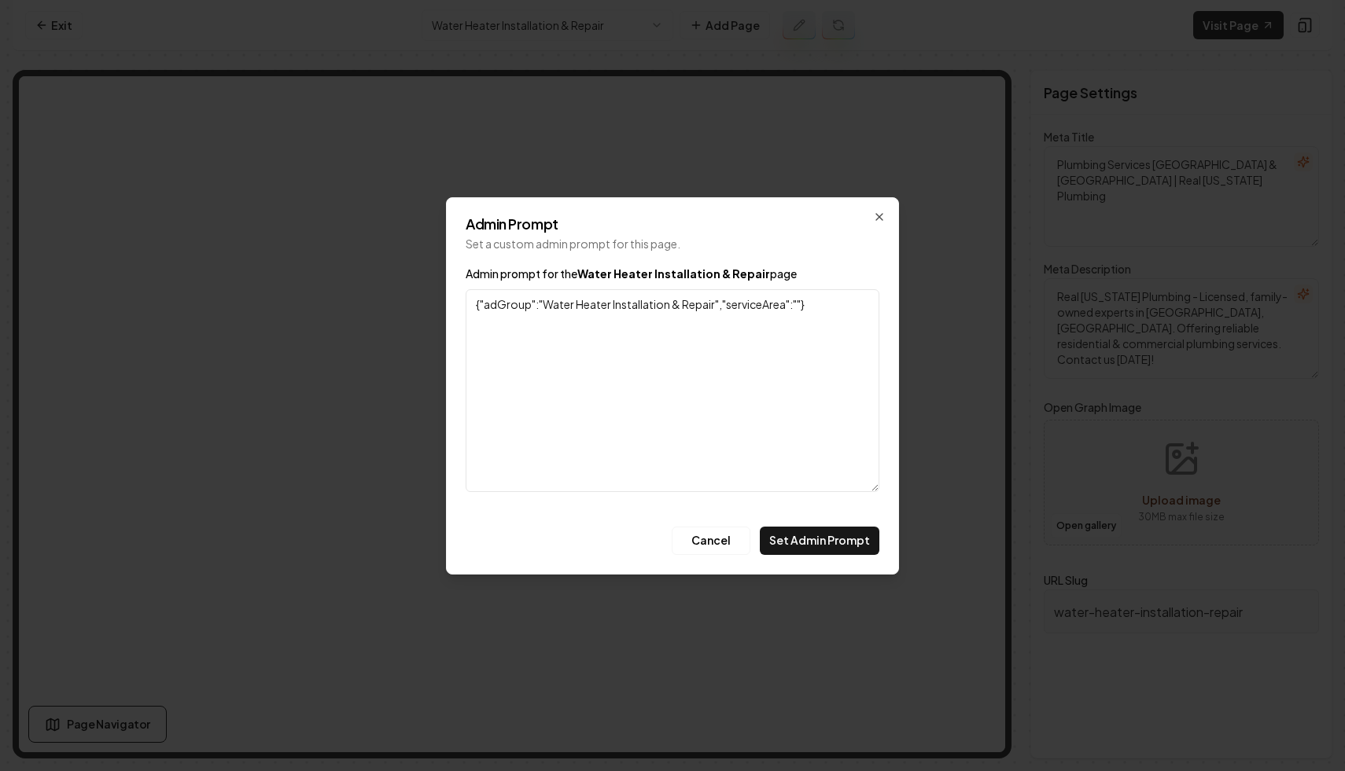
click at [800, 304] on textarea "{"adGroup":"Water Heater Installation & Repair","serviceArea":""}" at bounding box center [672, 390] width 414 height 203
type textarea "{"adGroup":"Water Heater Installation & Repair","serviceArea":"Greater Austin, …"
click at [825, 531] on button "Set Admin Prompt" at bounding box center [820, 541] width 120 height 28
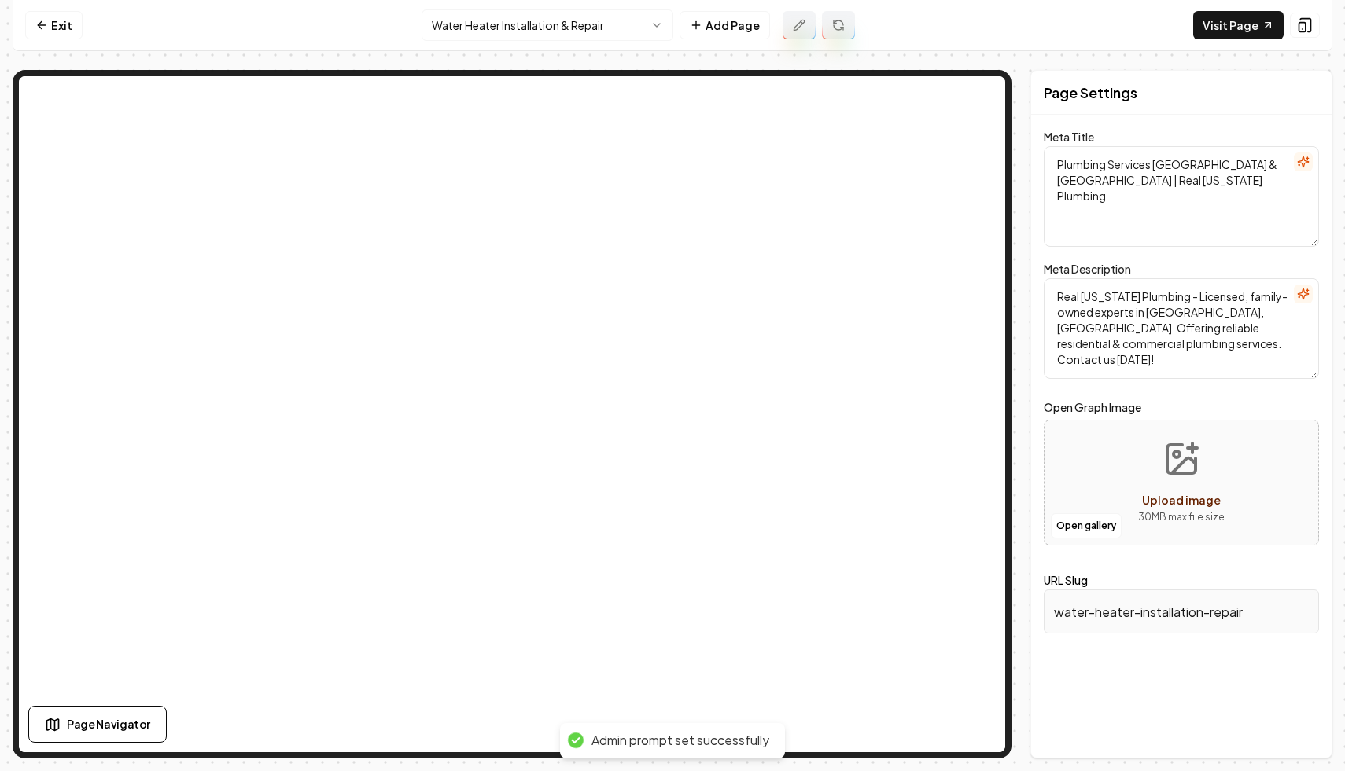
type textarea "Water Heater Installation & Repair | Real [US_STATE] Plumbing"
type textarea "Trust Real [US_STATE] Plumbing for expert water heater installation and repair …"
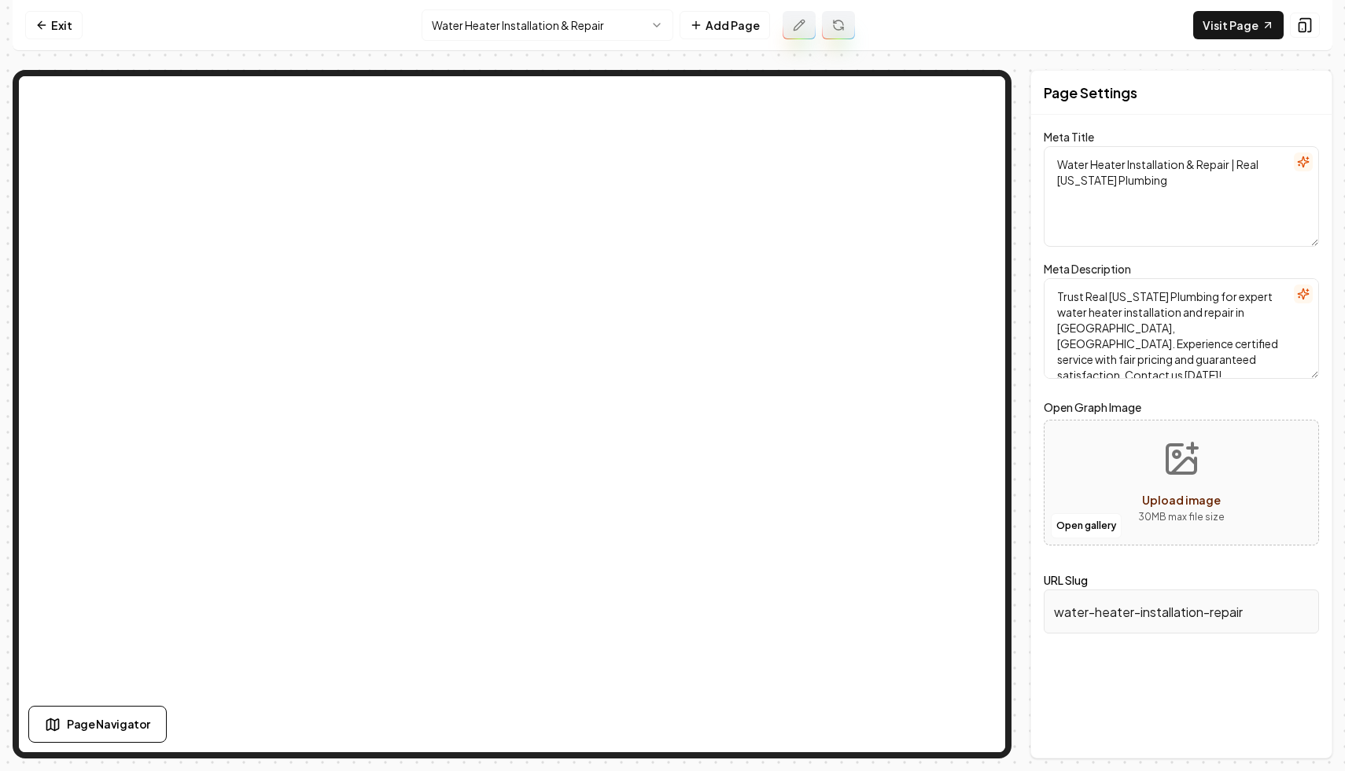
click at [1231, 50] on nav "Exit Water Heater Installation & Repair Add Page Visit Page" at bounding box center [672, 25] width 1319 height 51
click at [1242, 39] on link "Visit Page" at bounding box center [1238, 25] width 90 height 28
click at [819, 29] on div "Water Heater Installation & Repair Add Page" at bounding box center [637, 24] width 433 height 31
click at [835, 29] on icon at bounding box center [837, 27] width 9 height 5
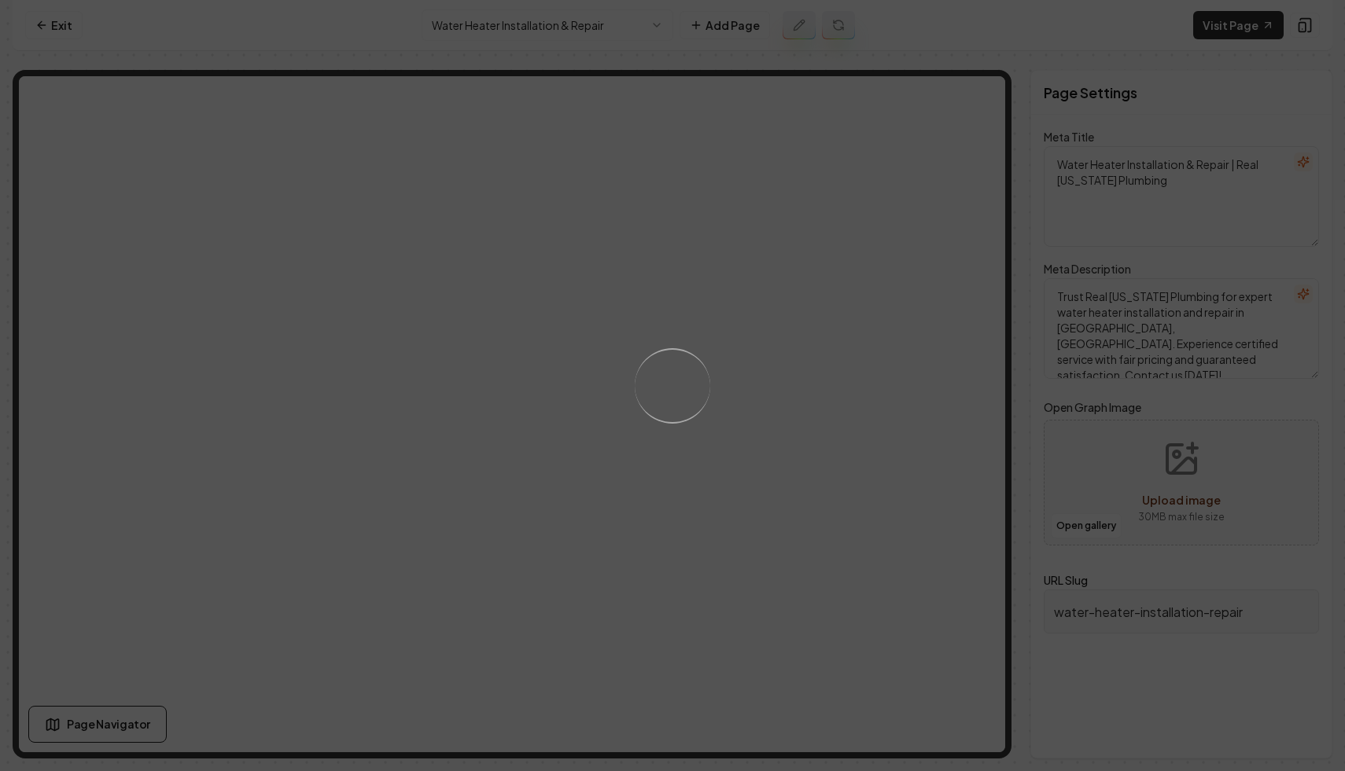
type textarea "Water Heater Install & Repair in [GEOGRAPHIC_DATA] | Real [US_STATE] Plumbing"
type textarea "Discover expert water heater installation and repair in [GEOGRAPHIC_DATA], [GEO…"
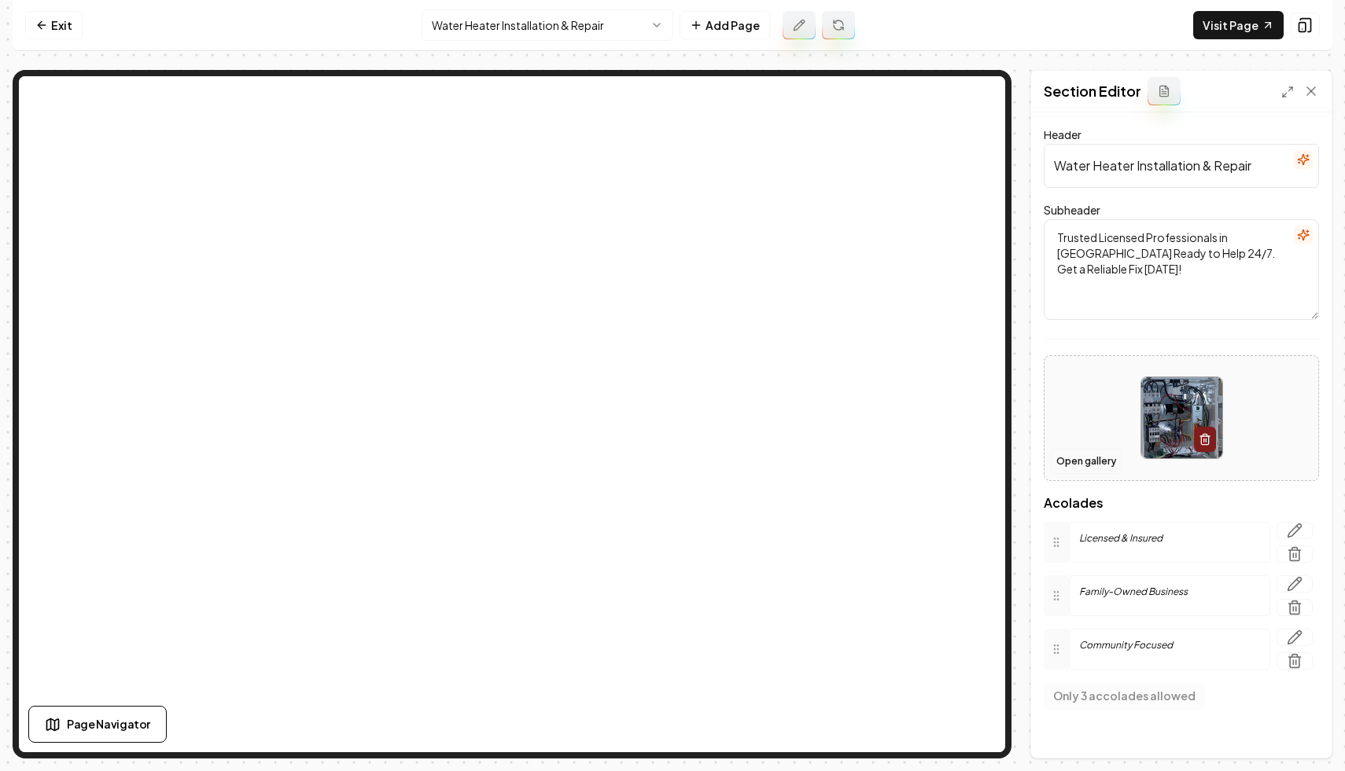
click at [1084, 457] on button "Open gallery" at bounding box center [1085, 461] width 71 height 25
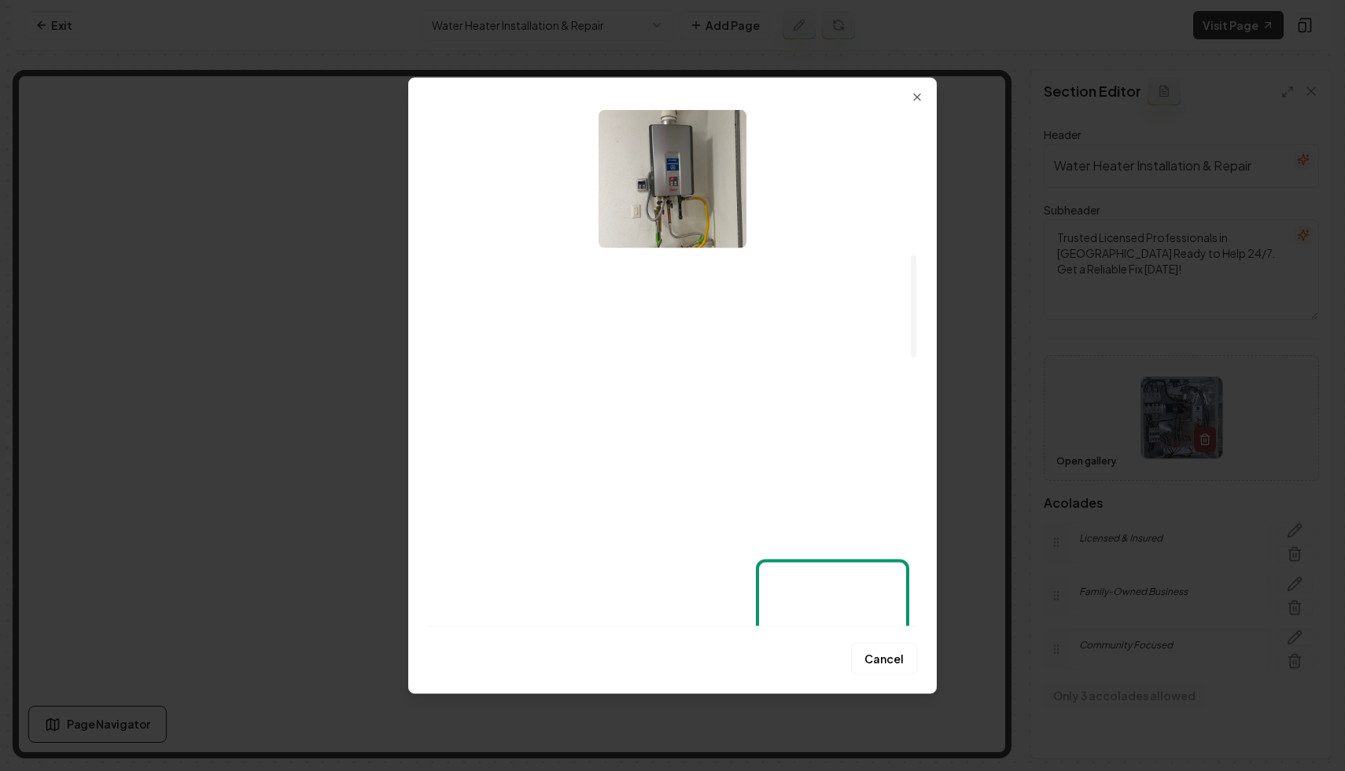
scroll to position [579, 0]
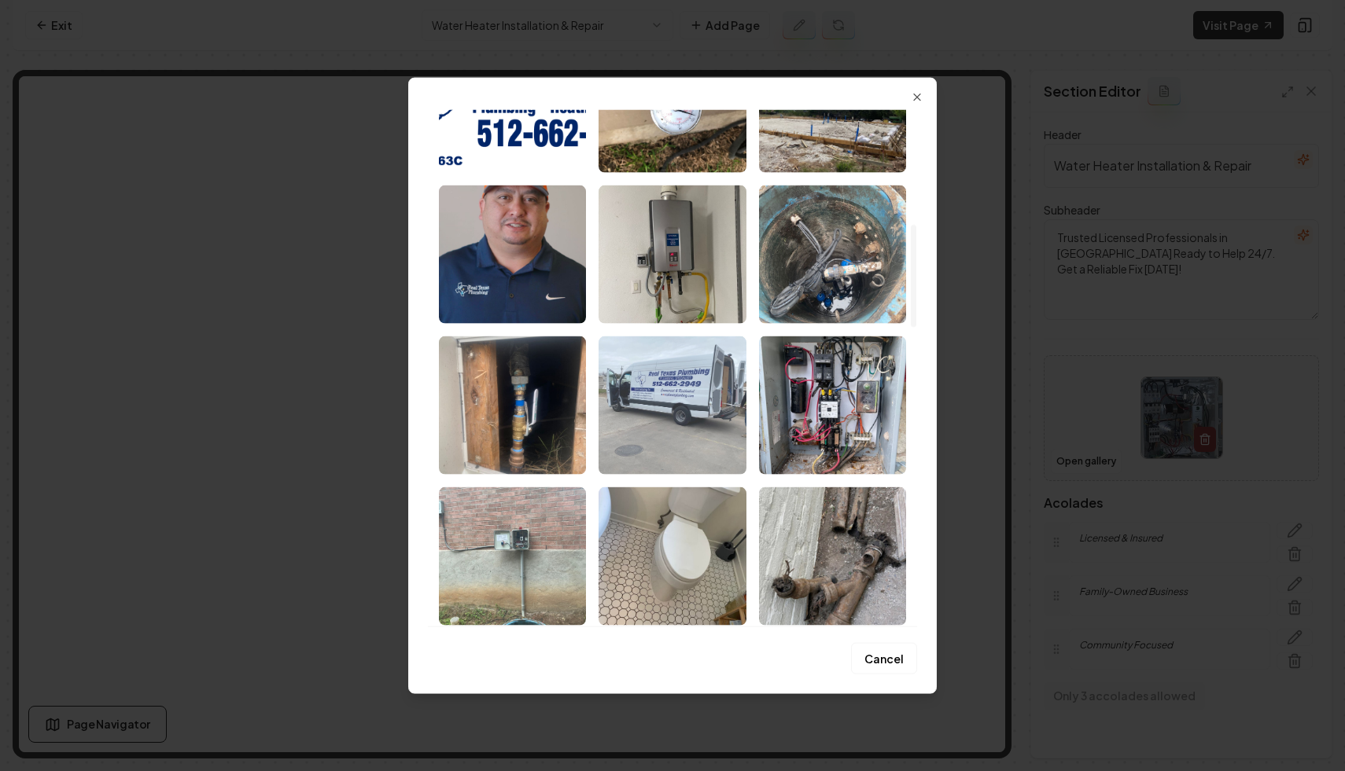
click at [653, 386] on img "Select image image_67efce8a432c476416affe35.jpeg" at bounding box center [671, 405] width 147 height 138
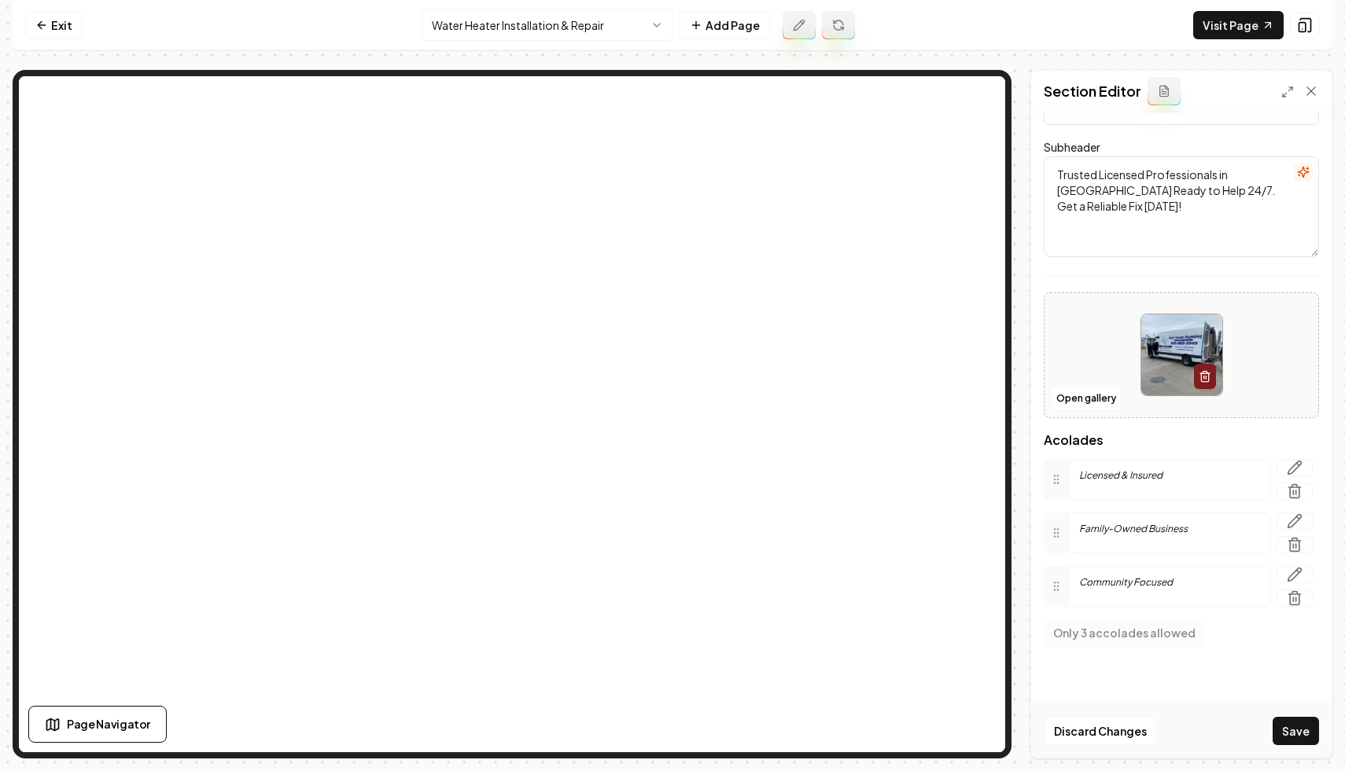
scroll to position [0, 0]
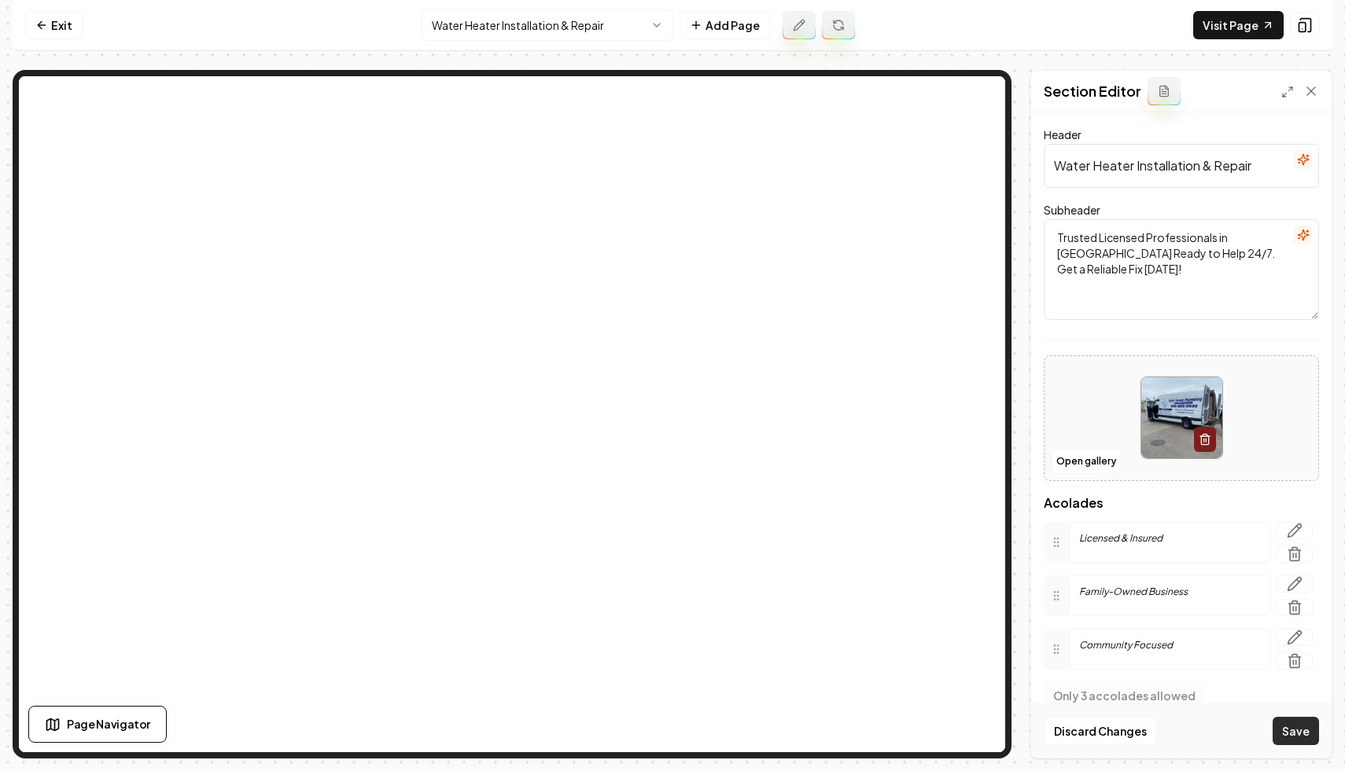
click at [1295, 733] on button "Save" at bounding box center [1295, 731] width 46 height 28
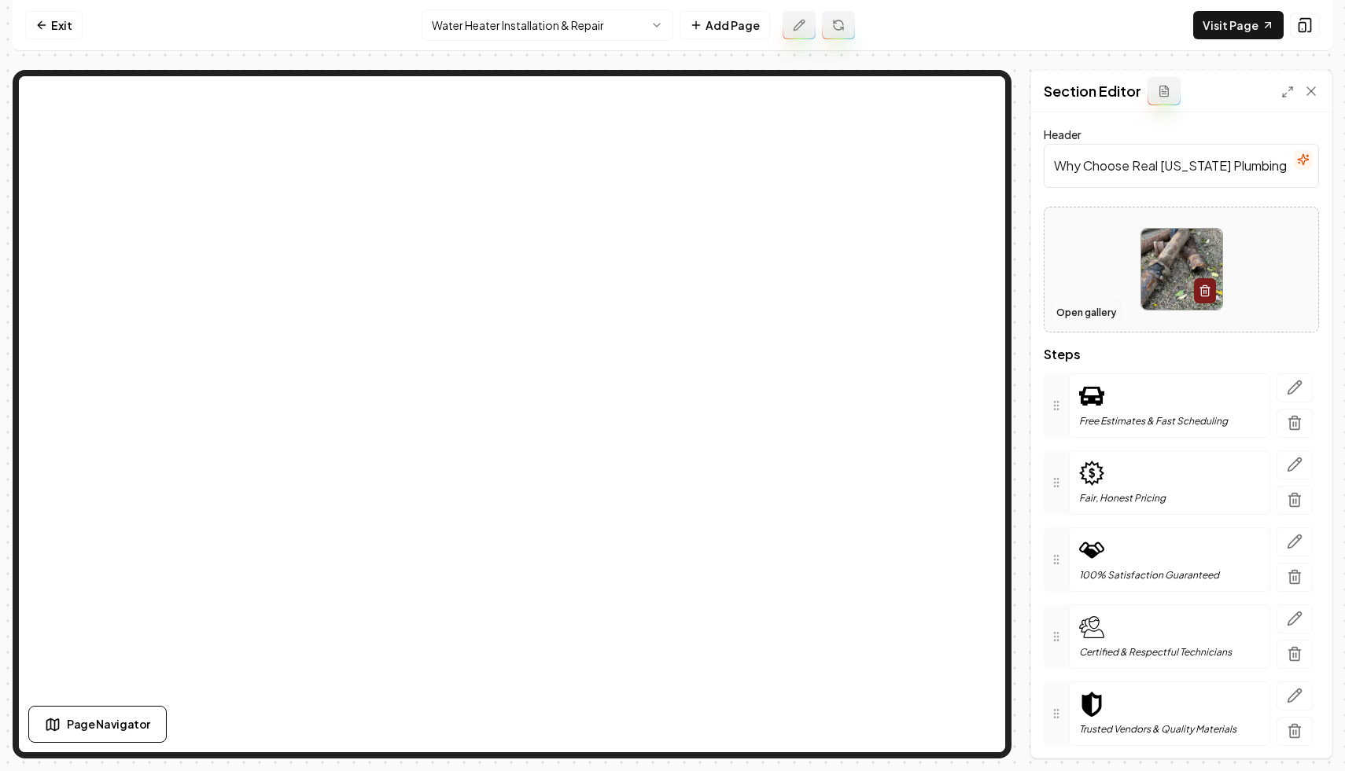
click at [1072, 307] on button "Open gallery" at bounding box center [1085, 312] width 71 height 25
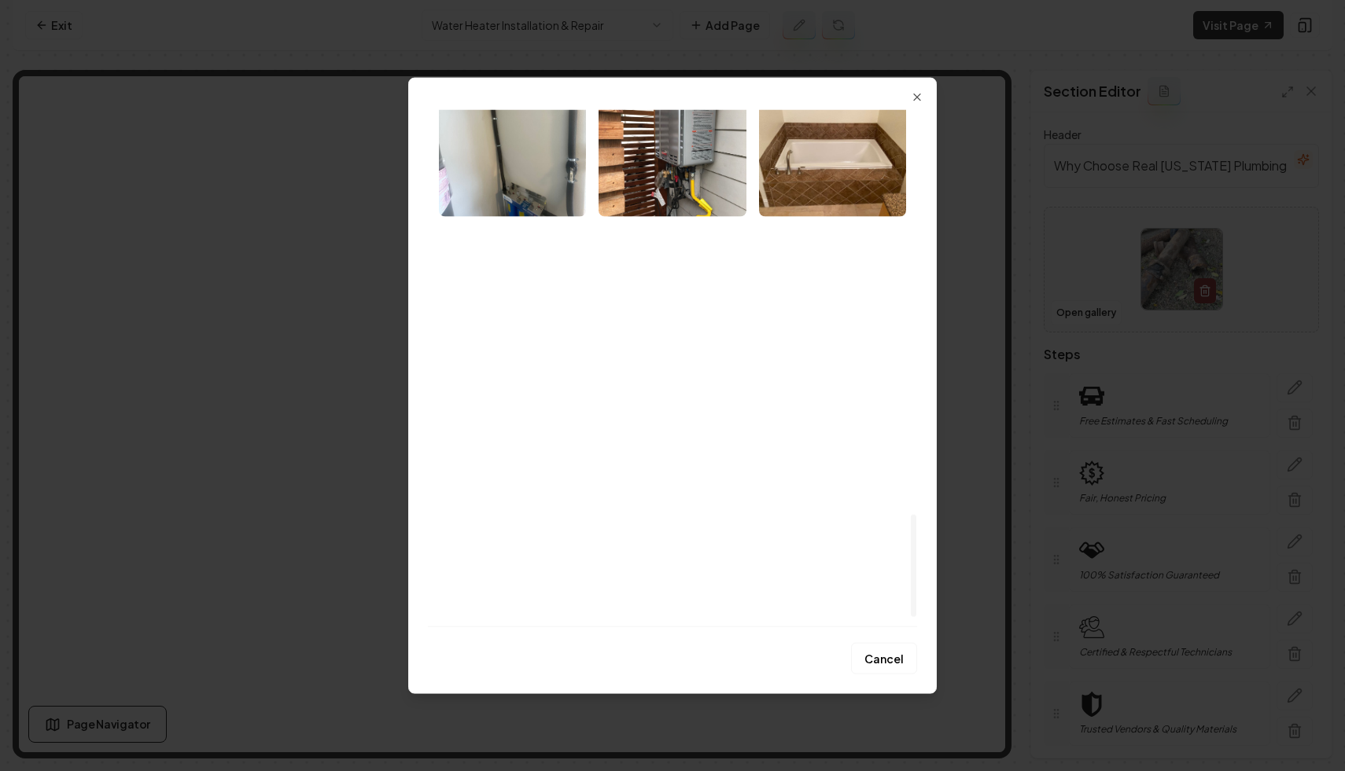
scroll to position [2045, 0]
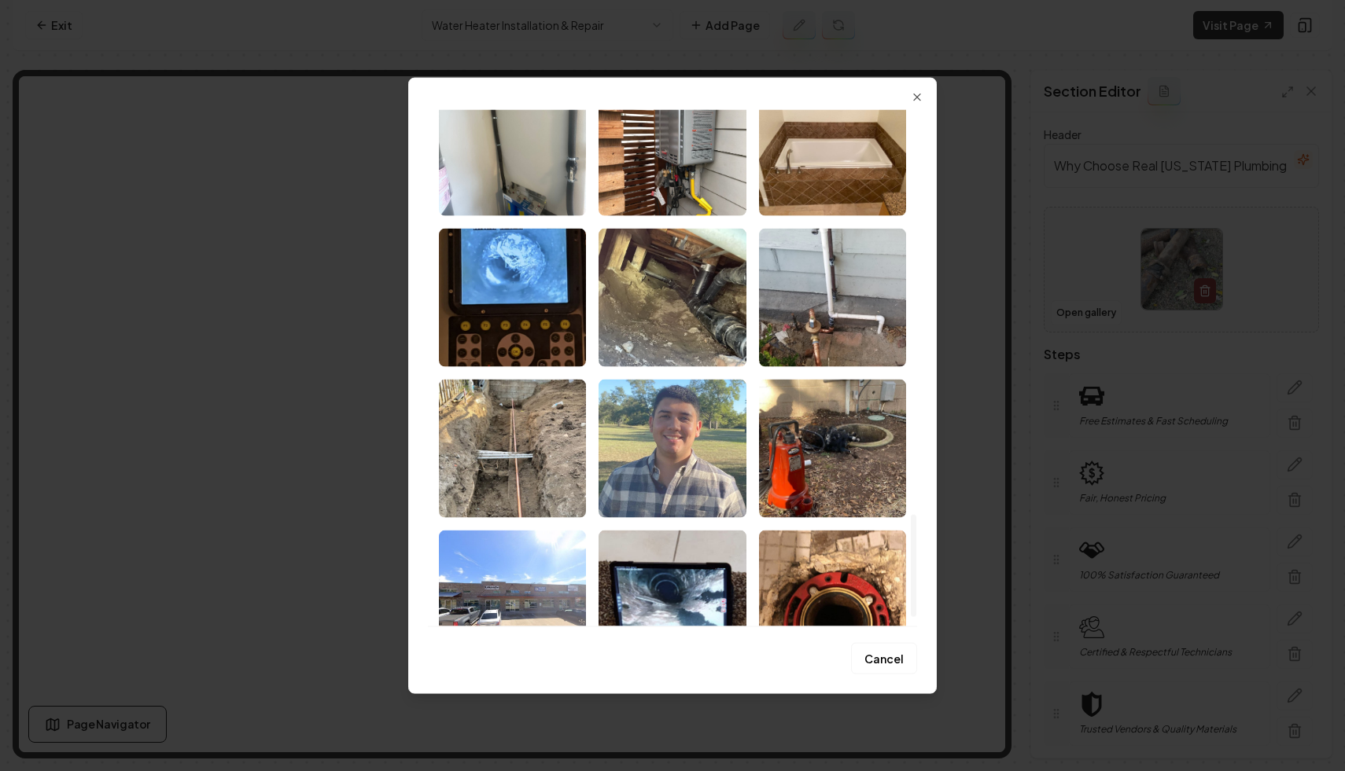
click at [642, 432] on img "Select image image_67efce87432c476416afe9ed.jpeg" at bounding box center [671, 448] width 147 height 138
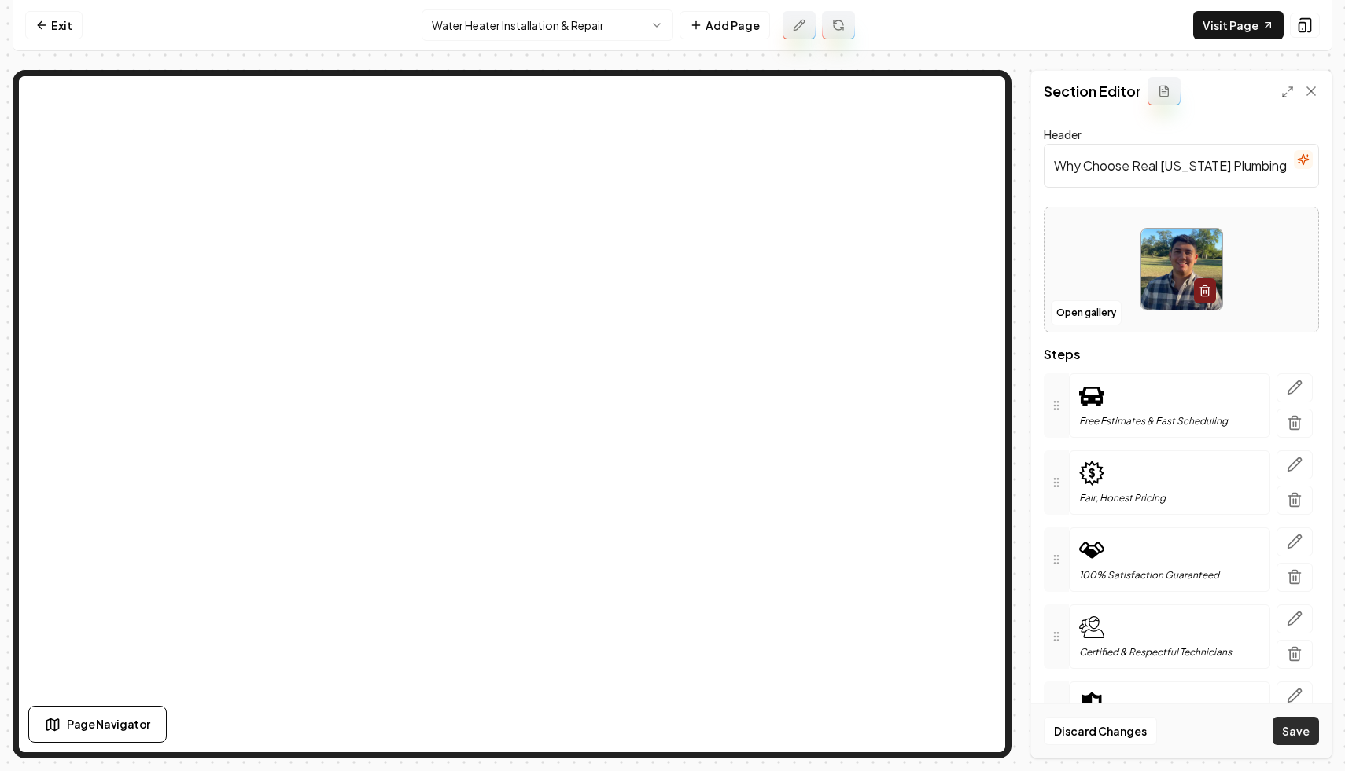
click at [1290, 728] on button "Save" at bounding box center [1295, 731] width 46 height 28
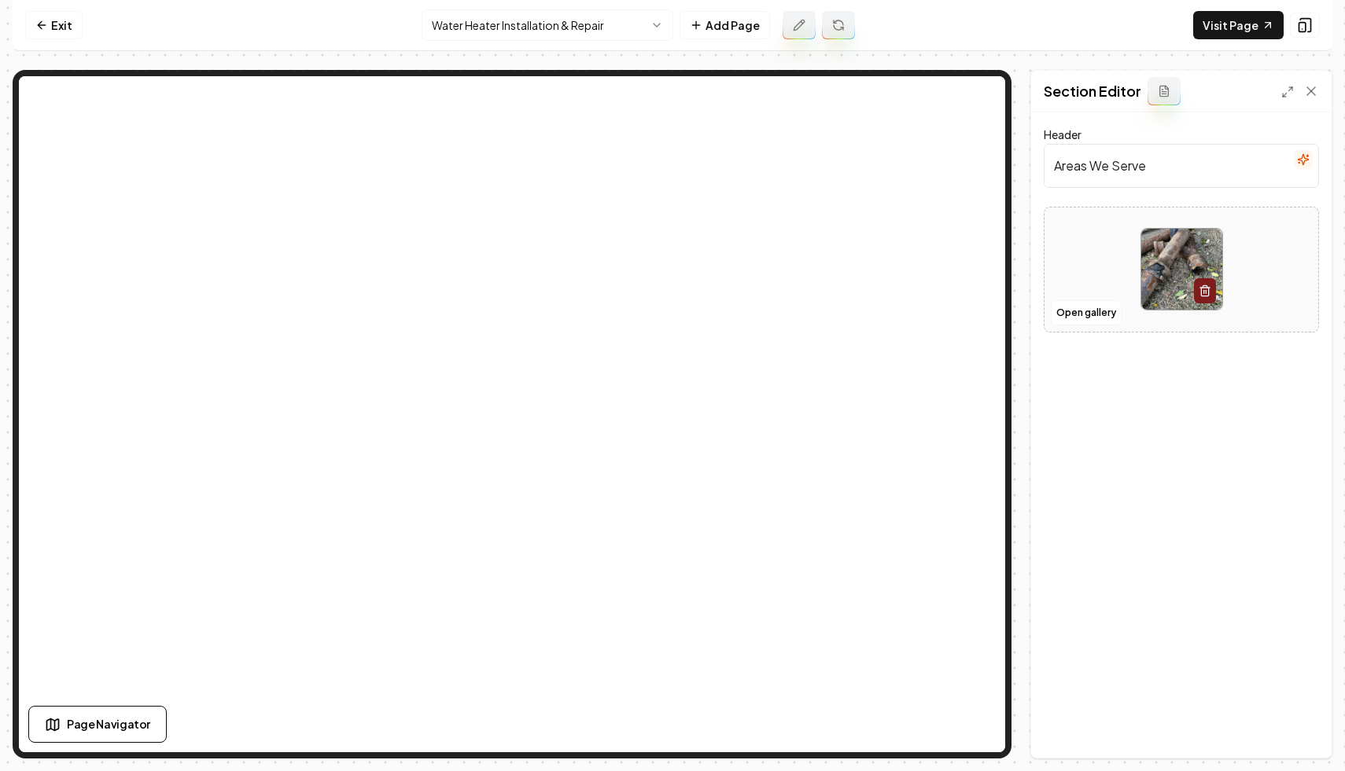
click at [1132, 149] on input "Areas We Serve" at bounding box center [1180, 166] width 275 height 44
type input "Serving the [GEOGRAPHIC_DATA], [GEOGRAPHIC_DATA] Area"
click at [1100, 320] on button "Open gallery" at bounding box center [1085, 312] width 71 height 25
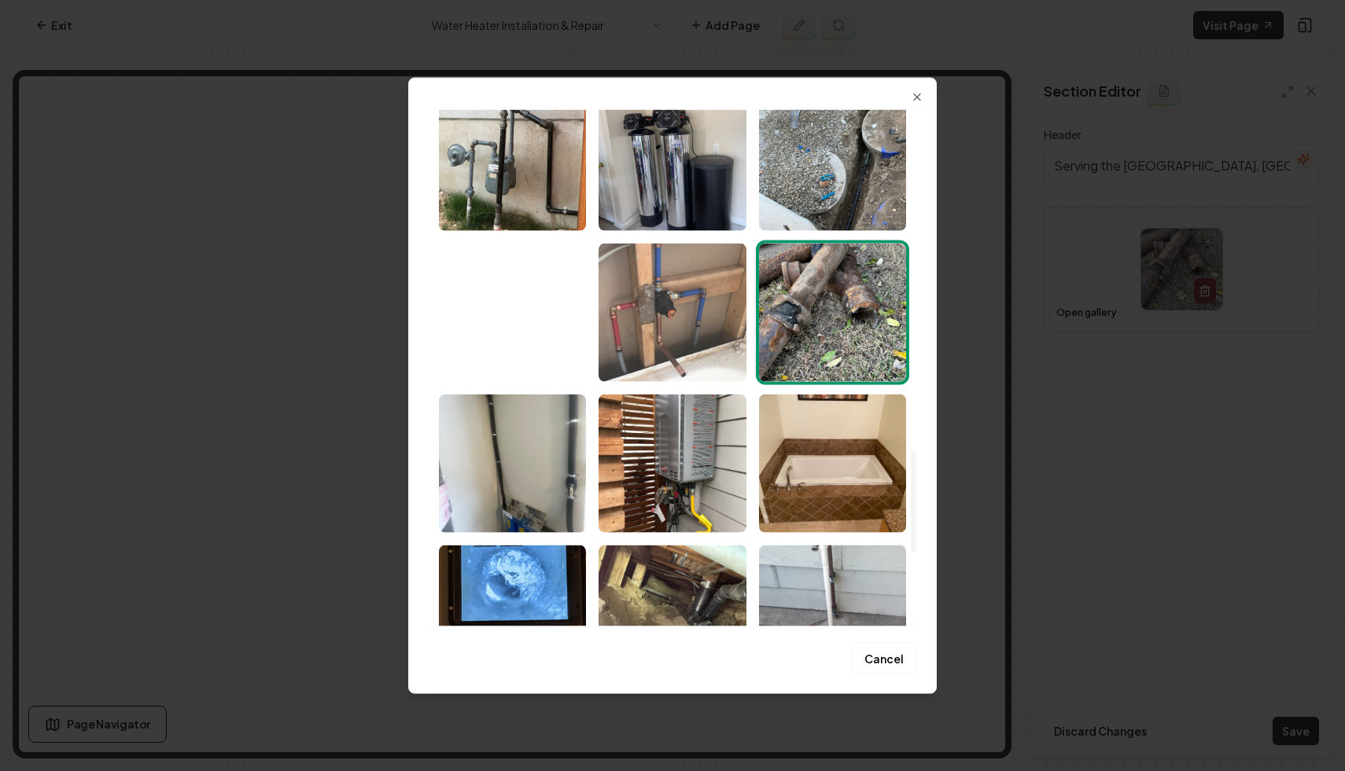
scroll to position [1735, 0]
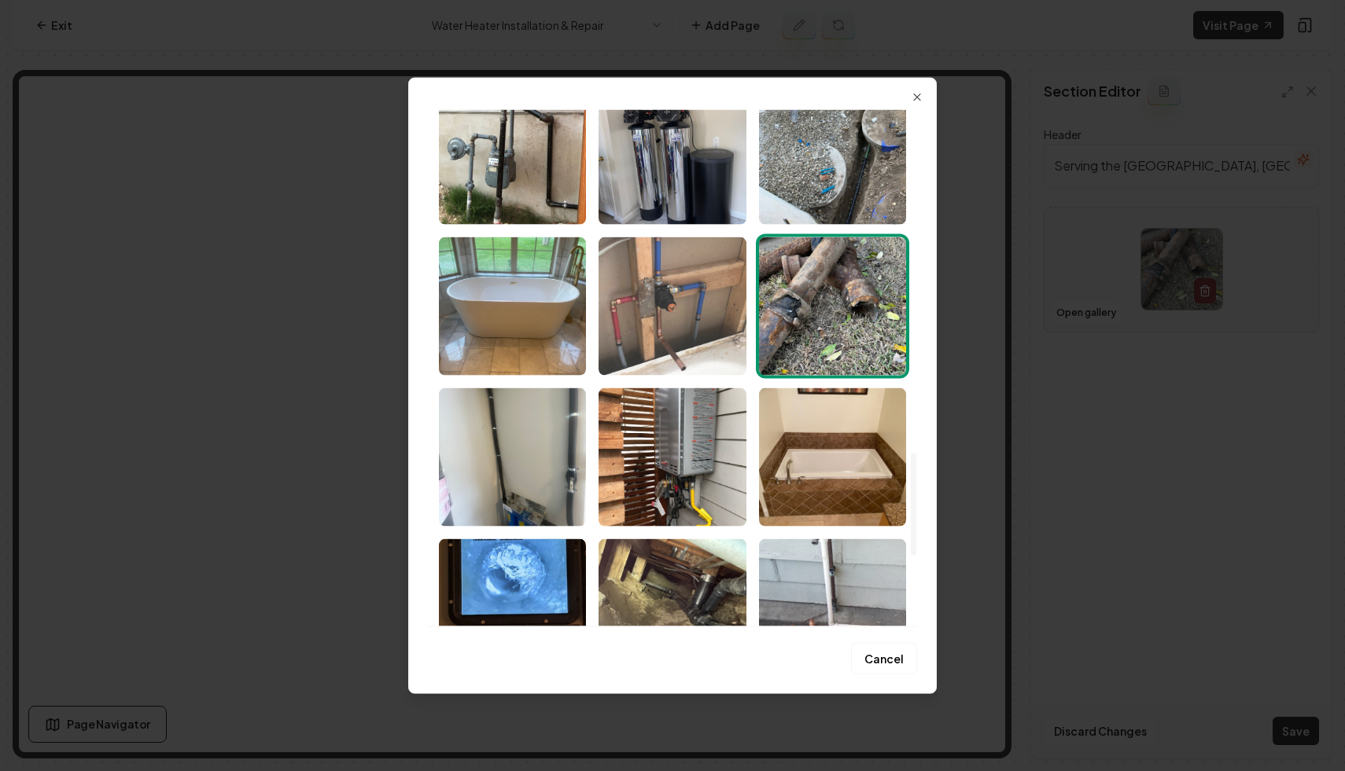
click at [679, 336] on img "Select image image_67efce88432c476416afece5.jpeg" at bounding box center [671, 306] width 147 height 138
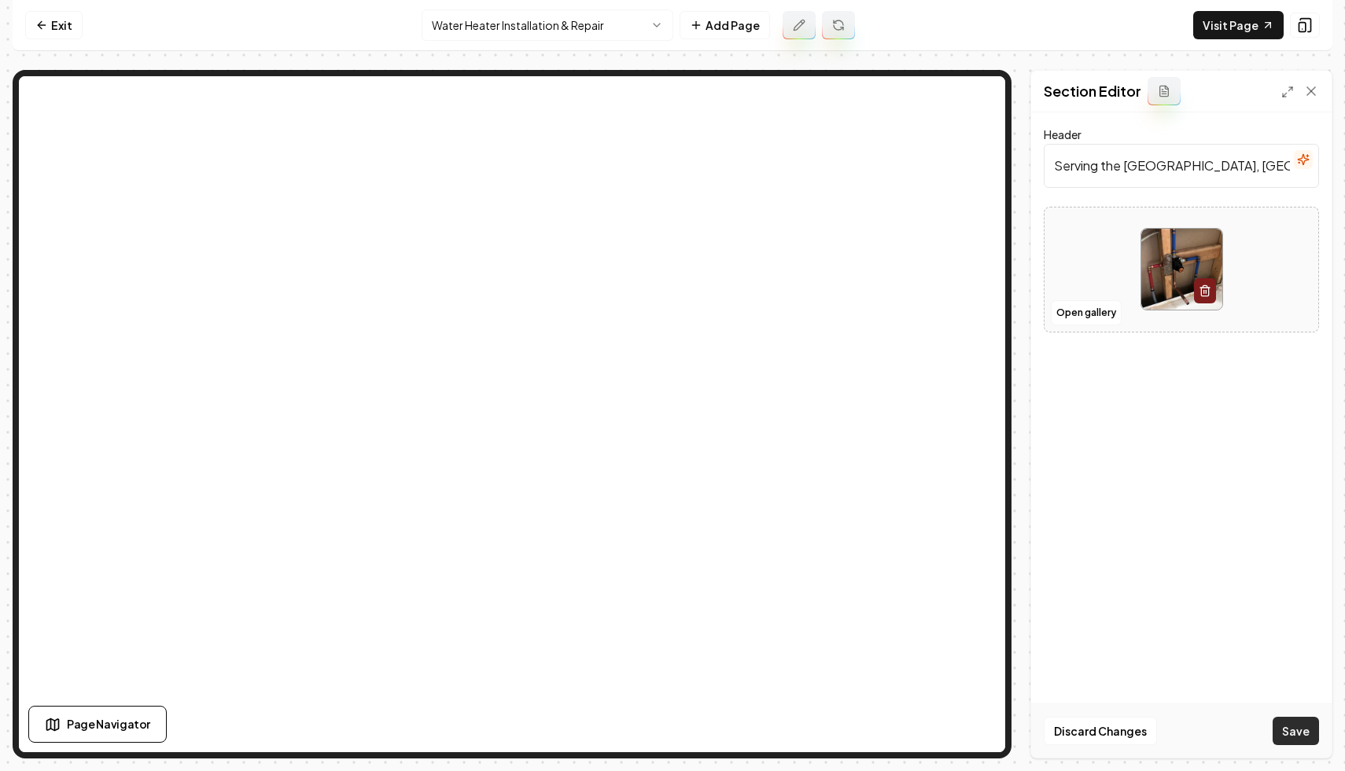
click at [1289, 721] on button "Save" at bounding box center [1295, 731] width 46 height 28
click at [1234, 13] on link "Visit Page" at bounding box center [1238, 25] width 90 height 28
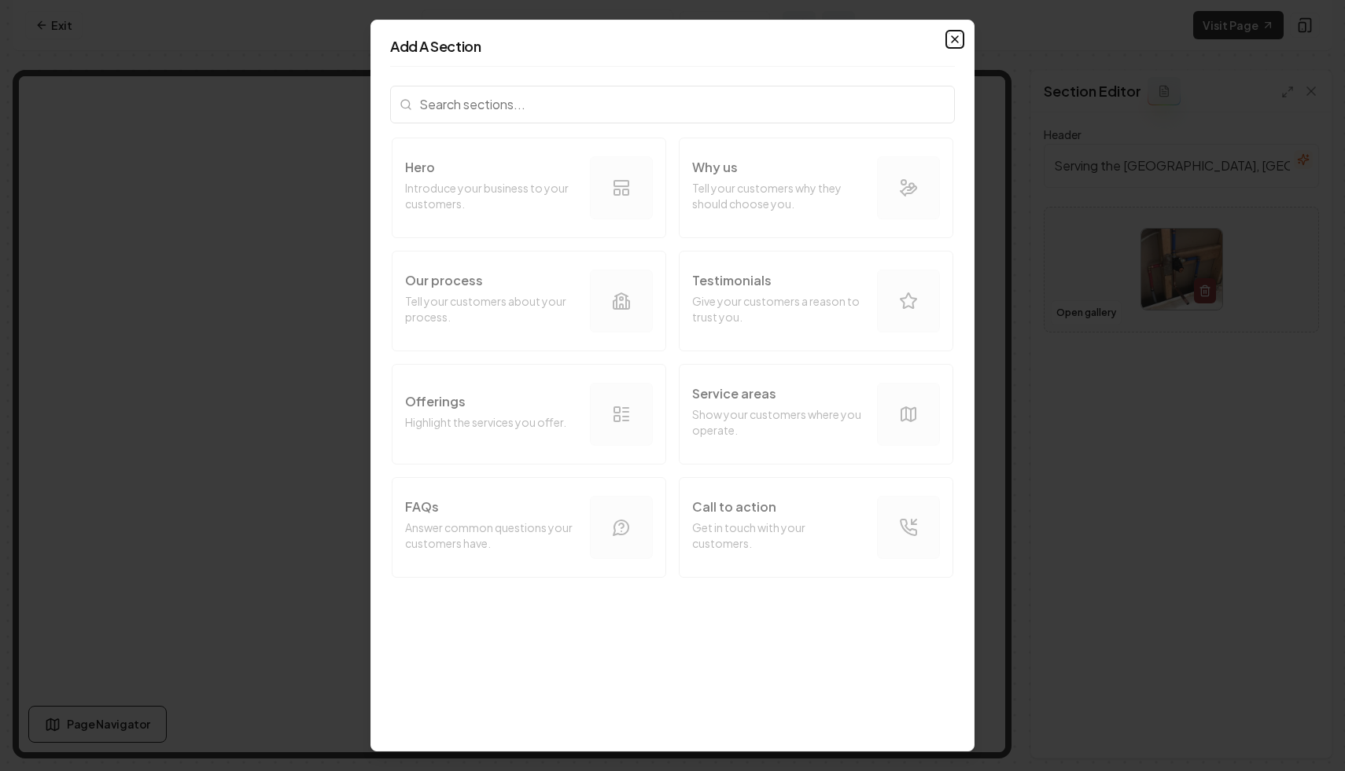
click at [952, 36] on icon "button" at bounding box center [954, 39] width 6 height 6
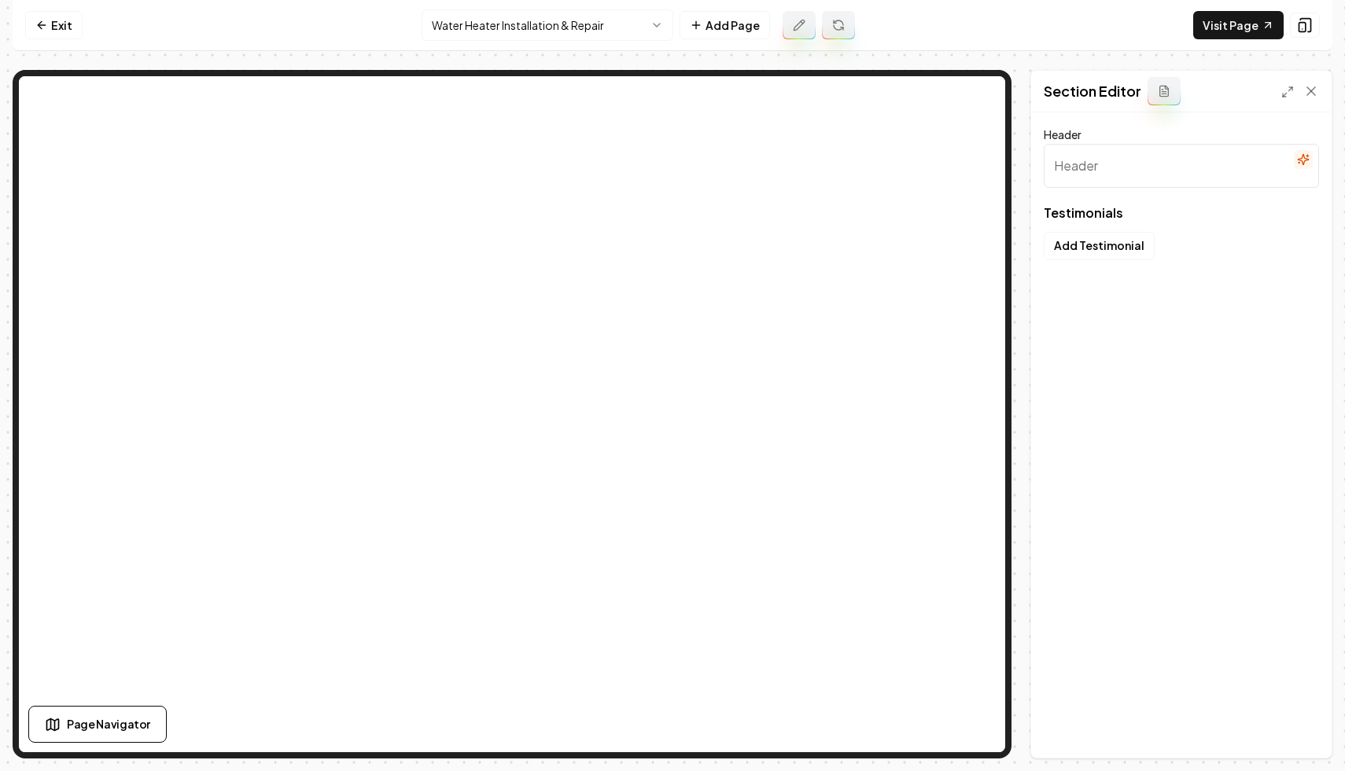
type input "What Your Neighbors Are Saying"
